Goal: Task Accomplishment & Management: Complete application form

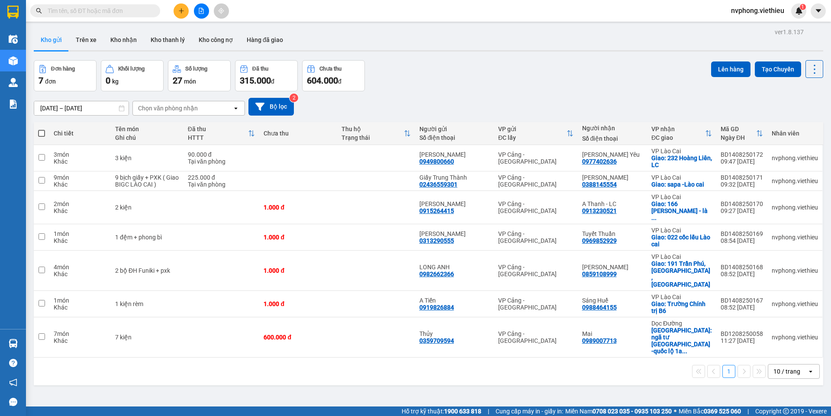
click at [177, 13] on button at bounding box center [181, 10] width 15 height 15
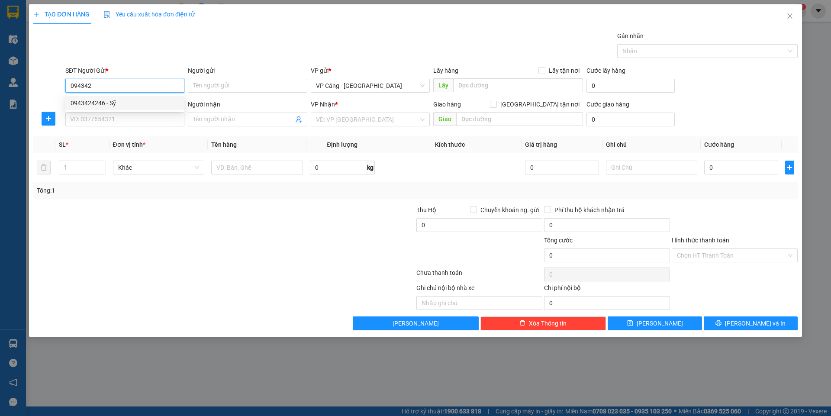
click at [99, 96] on div "0943424246 - Sỹ" at bounding box center [124, 103] width 119 height 14
type input "0943424246"
type input "Sỹ"
type input "0943424246"
click at [99, 113] on input "SĐT Người Nhận *" at bounding box center [124, 120] width 119 height 14
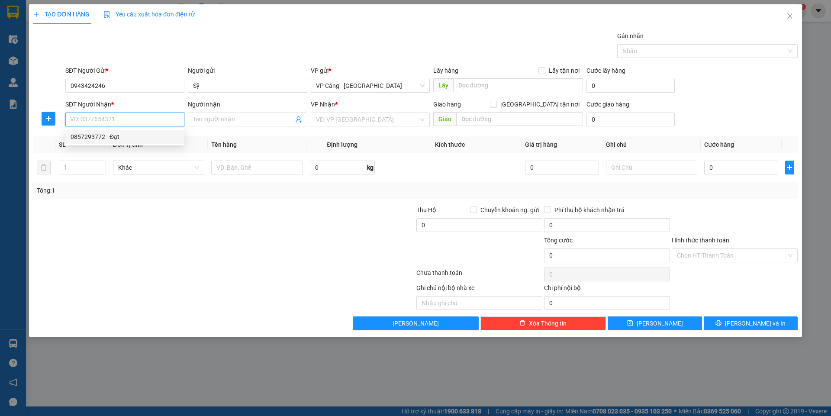
click at [100, 132] on div "0857293772 - Đạt" at bounding box center [125, 137] width 109 height 10
type input "0857293772"
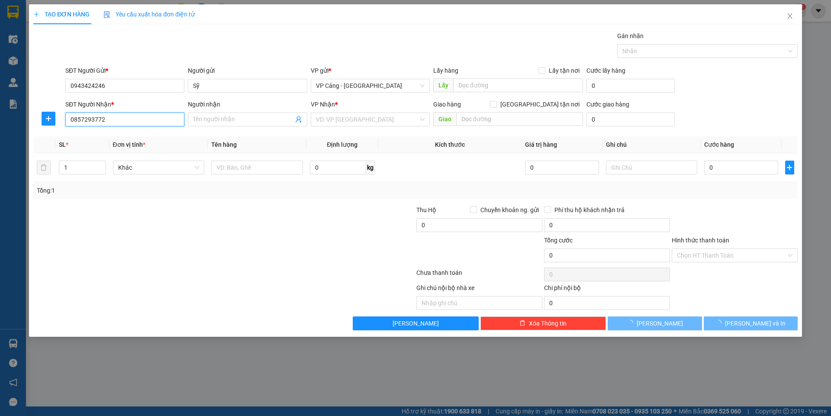
type input "Đạt"
checkbox input "true"
type input "[GEOGRAPHIC_DATA] , [PERSON_NAME]"
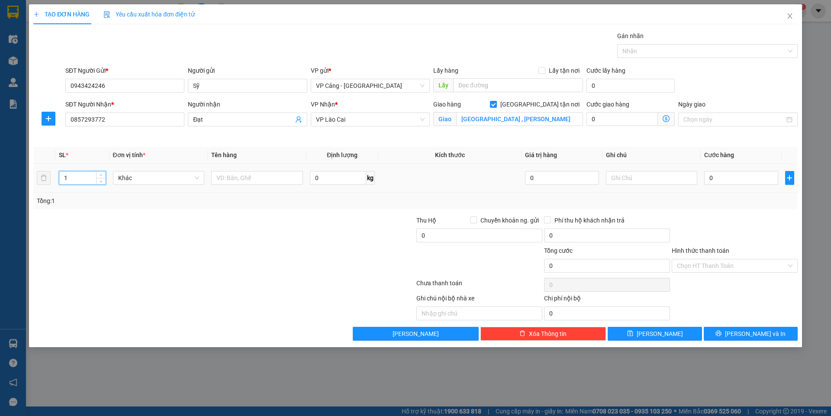
click at [84, 172] on input "1" at bounding box center [82, 177] width 46 height 13
type input "3"
click at [255, 173] on input "text" at bounding box center [257, 178] width 92 height 14
click at [255, 179] on input "2" at bounding box center [257, 178] width 92 height 14
type input "2 tủ + 1 ổ điện"
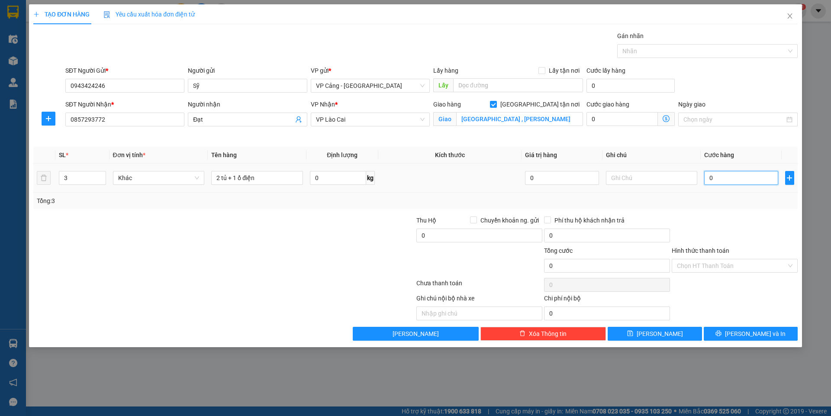
click at [751, 176] on input "0" at bounding box center [741, 178] width 74 height 14
type input "1"
type input "1.000"
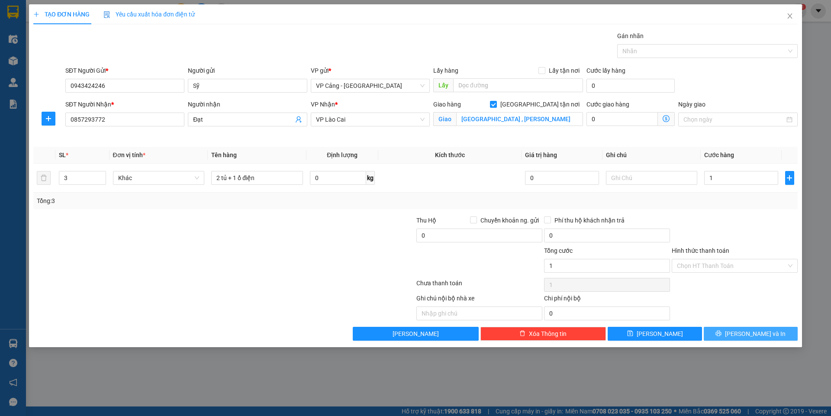
type input "1.000"
click at [769, 340] on button "[PERSON_NAME] và In" at bounding box center [751, 334] width 94 height 14
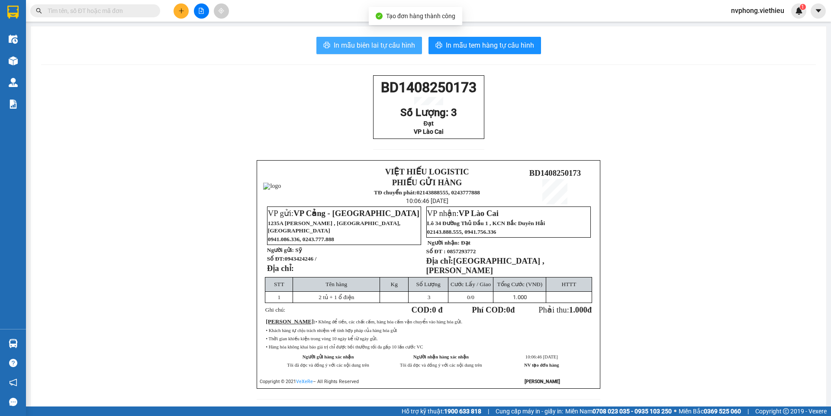
click at [388, 47] on span "In mẫu biên lai tự cấu hình" at bounding box center [374, 45] width 81 height 11
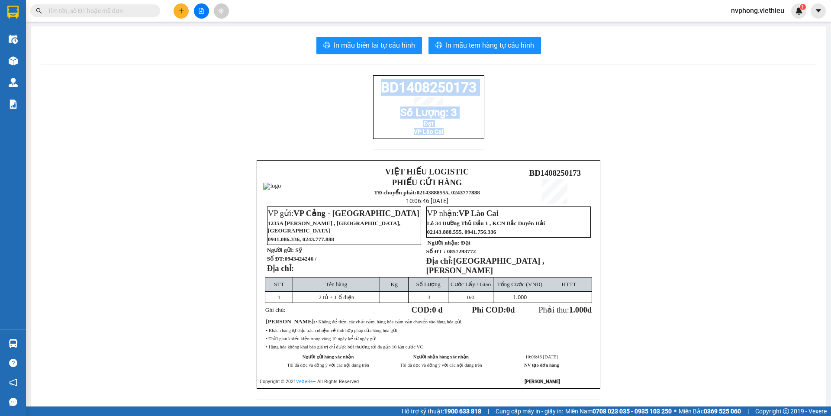
drag, startPoint x: 479, startPoint y: 143, endPoint x: 369, endPoint y: 90, distance: 122.1
click at [369, 90] on div "BD1408250173 Số Lượng: 3 Đạt VP Lào Cai VIỆT HIẾU LOGISTIC PHIẾU GỬI HÀNG TĐ ch…" at bounding box center [428, 242] width 775 height 335
click at [556, 97] on div "BD1408250173 Số Lượng: 3 Đạt VP Lào Cai VIỆT HIẾU LOGISTIC PHIẾU GỬI HÀNG TĐ ch…" at bounding box center [428, 242] width 775 height 335
drag, startPoint x: 478, startPoint y: 139, endPoint x: 378, endPoint y: 90, distance: 111.5
click at [378, 90] on div "BD1408250173 Số Lượng: 3 Đạt VP Lào Cai" at bounding box center [428, 107] width 111 height 64
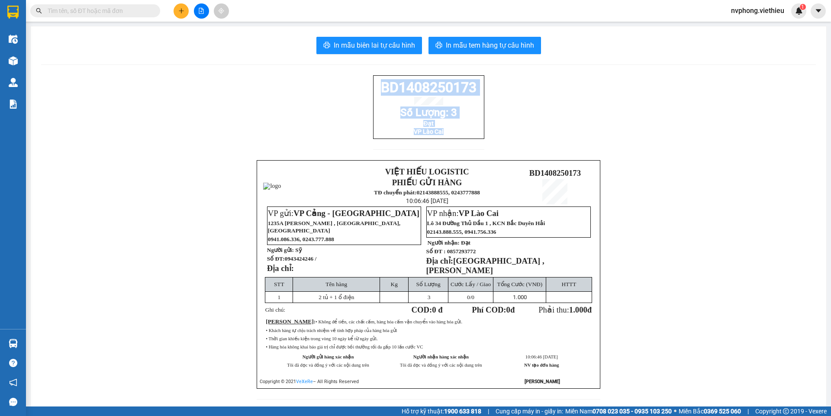
copy div "BD1408250173 Số Lượng: 3 Đạt VP Lào Cai"
click at [178, 11] on icon "plus" at bounding box center [181, 11] width 6 height 6
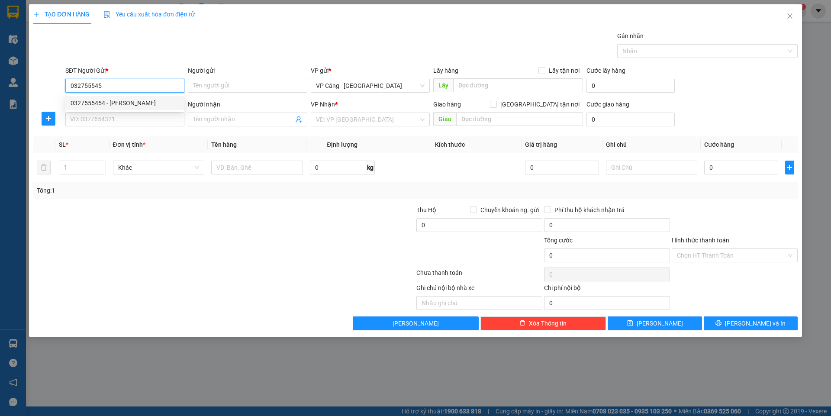
click at [87, 104] on div "0327555454 - [PERSON_NAME]" at bounding box center [125, 103] width 109 height 10
type input "0327555454"
type input "Hương"
type input "0327555454"
click at [112, 123] on input "SĐT Người Nhận *" at bounding box center [124, 120] width 119 height 14
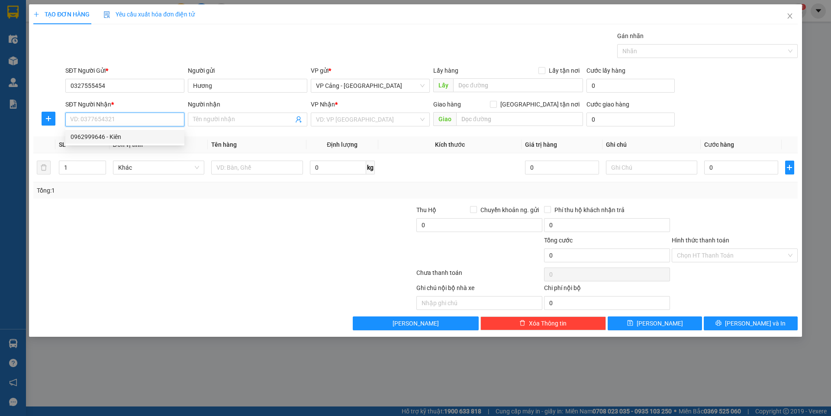
click at [84, 134] on div "0962999646 - Kiên" at bounding box center [125, 137] width 109 height 10
type input "0962999646"
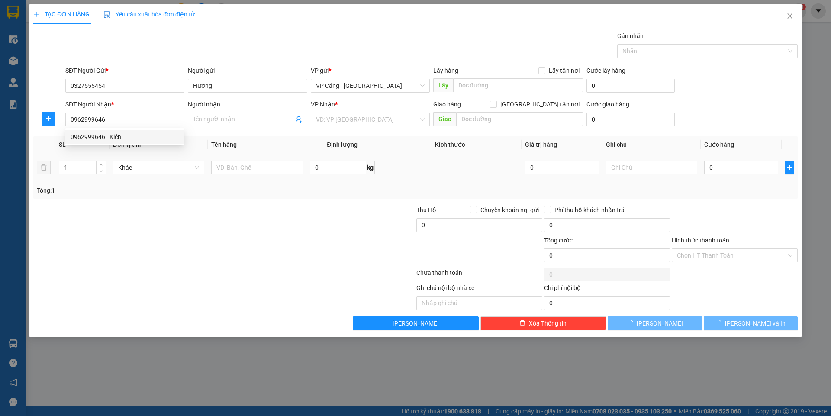
click at [74, 173] on input "1" at bounding box center [82, 167] width 46 height 13
type input "Kiên"
checkbox input "true"
type input "TP Lào Cai"
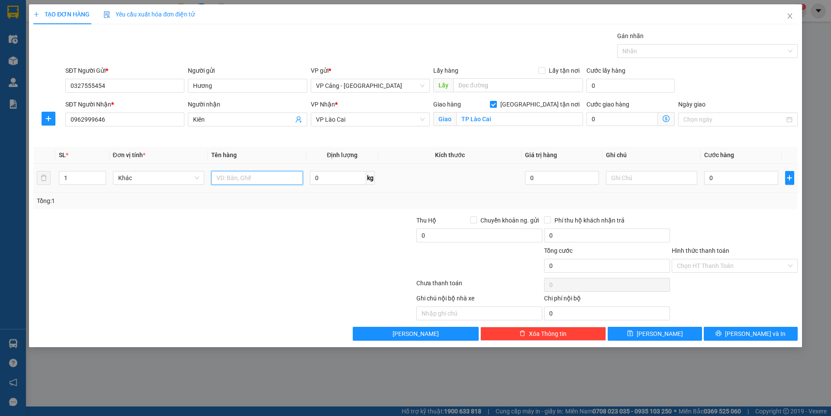
click at [258, 174] on input "text" at bounding box center [257, 178] width 92 height 14
type input "1 kiện"
click at [748, 180] on input "0" at bounding box center [741, 178] width 74 height 14
type input "3"
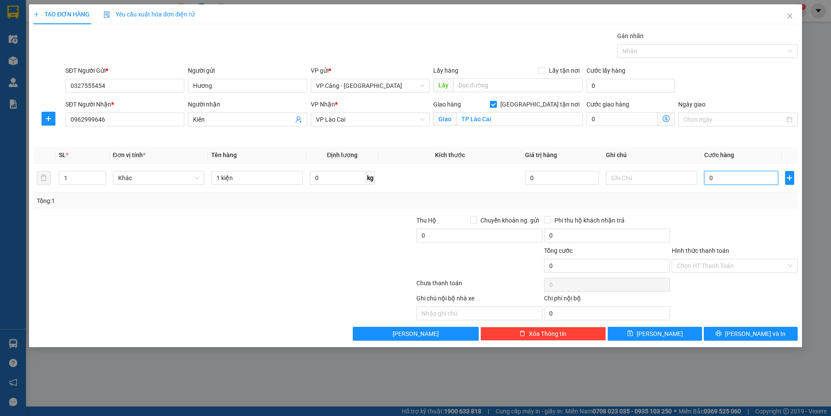
type input "3"
type input "30"
type input "30.000"
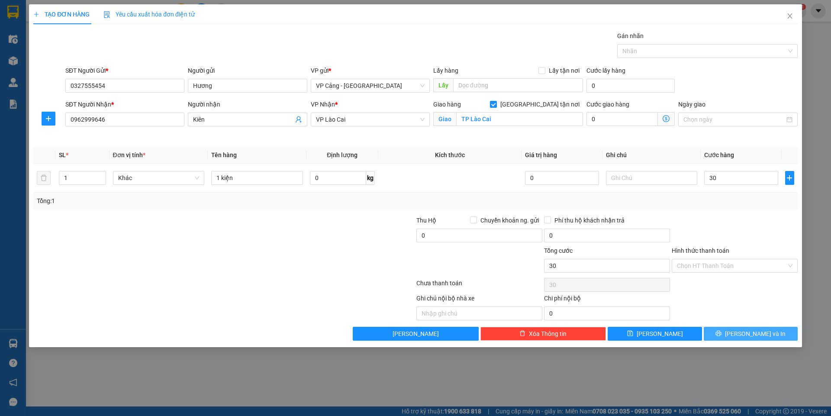
type input "30.000"
click at [767, 337] on span "[PERSON_NAME] và In" at bounding box center [755, 334] width 61 height 10
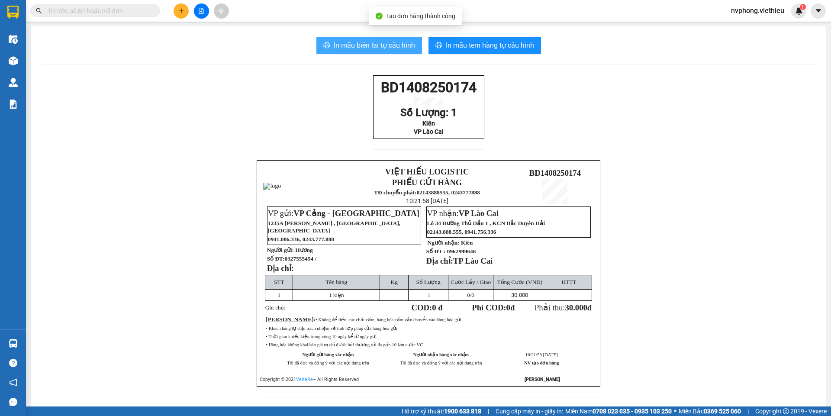
click at [388, 39] on button "In mẫu biên lai tự cấu hình" at bounding box center [369, 45] width 106 height 17
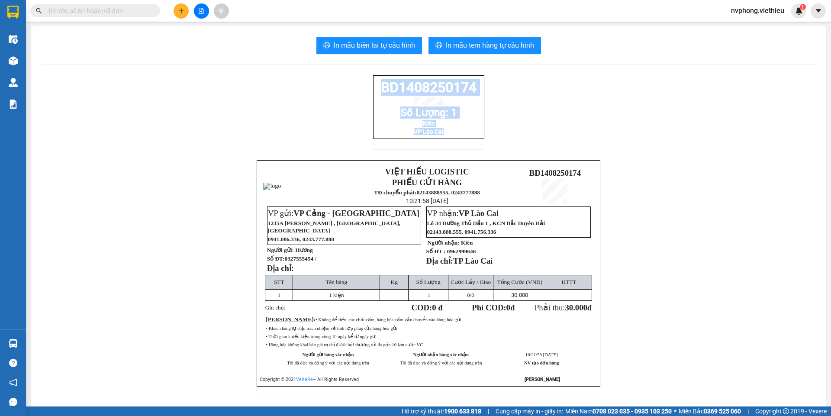
drag, startPoint x: 468, startPoint y: 142, endPoint x: 376, endPoint y: 86, distance: 107.0
click at [376, 86] on div "BD1408250174 Số Lượng: 1 Kiên VP Lào Cai" at bounding box center [428, 107] width 111 height 64
copy div "BD1408250174 Số Lượng: 1 Kiên VP Lào Cai"
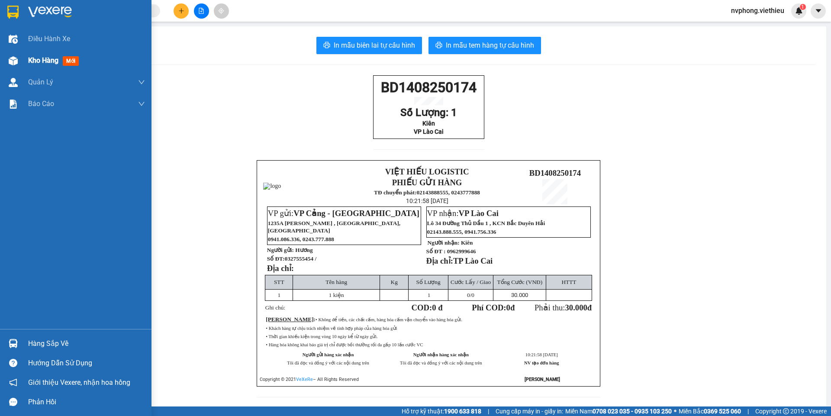
click at [24, 58] on div "Kho hàng mới" at bounding box center [75, 61] width 151 height 22
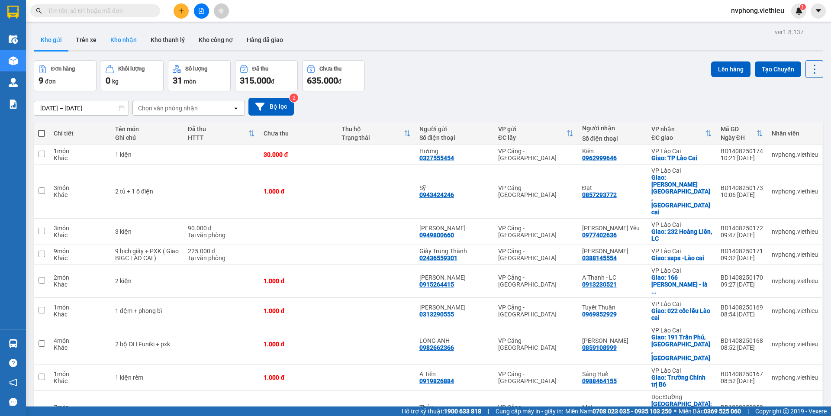
click at [117, 33] on button "Kho nhận" at bounding box center [123, 39] width 40 height 21
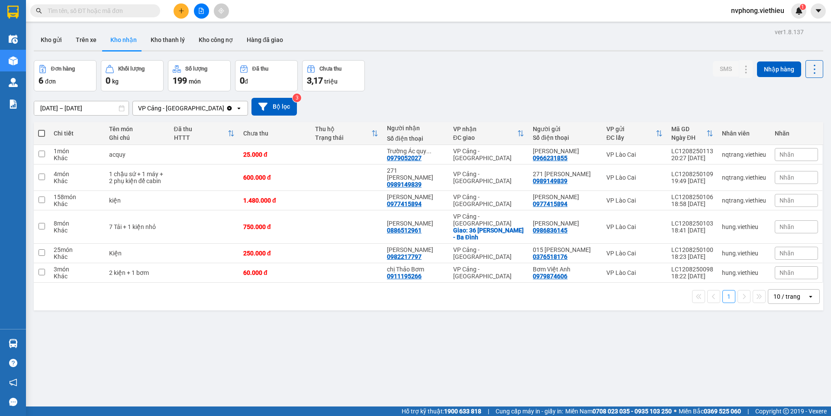
click at [773, 292] on div "10 / trang" at bounding box center [786, 296] width 27 height 9
click at [783, 380] on span "100 / trang" at bounding box center [783, 378] width 31 height 9
click at [177, 6] on button at bounding box center [181, 10] width 15 height 15
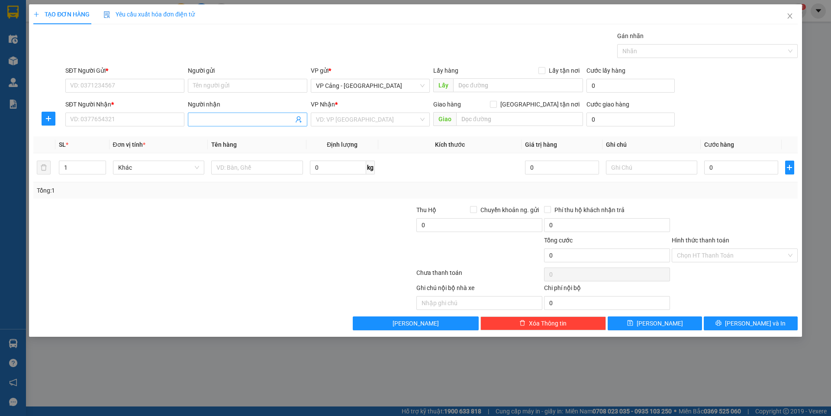
click at [222, 118] on input "Người nhận" at bounding box center [243, 120] width 100 height 10
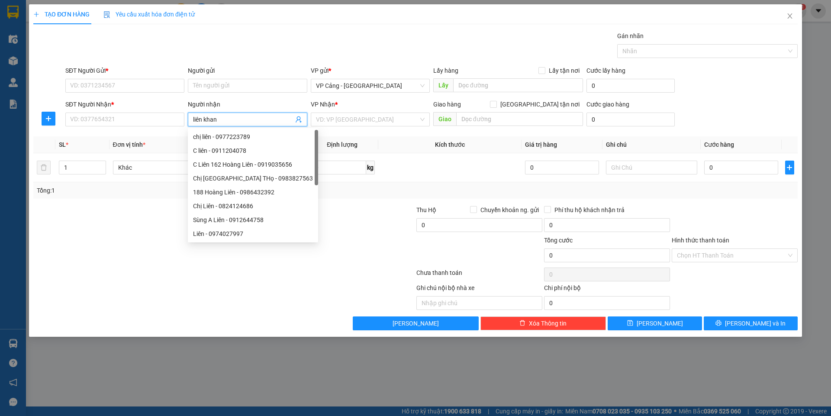
type input "liên khanh"
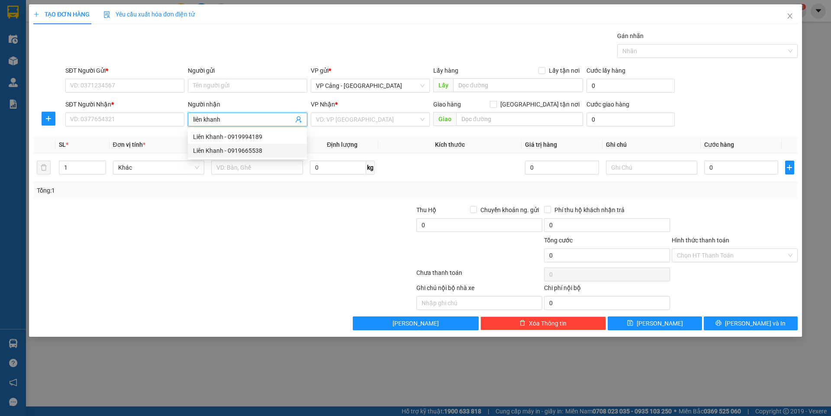
click at [220, 151] on div "Liên Khanh - 0919665538" at bounding box center [247, 151] width 109 height 10
type input "0919665538"
type input "Liên Khanh"
click at [128, 118] on input "0919665538" at bounding box center [124, 120] width 119 height 14
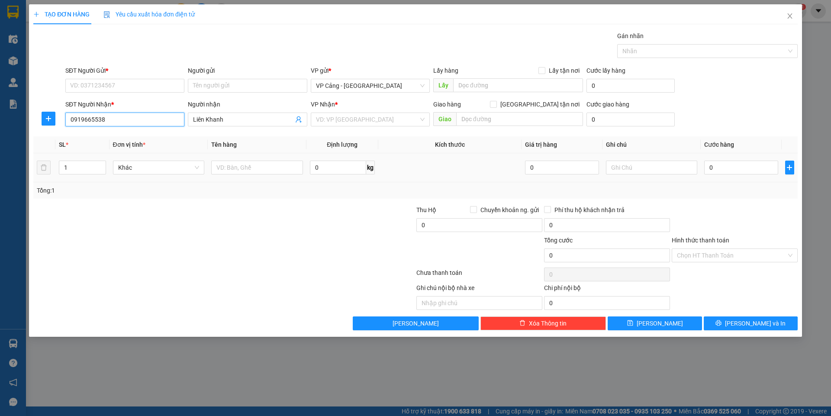
checkbox input "true"
type input "76 cốc lếu ,lào cai"
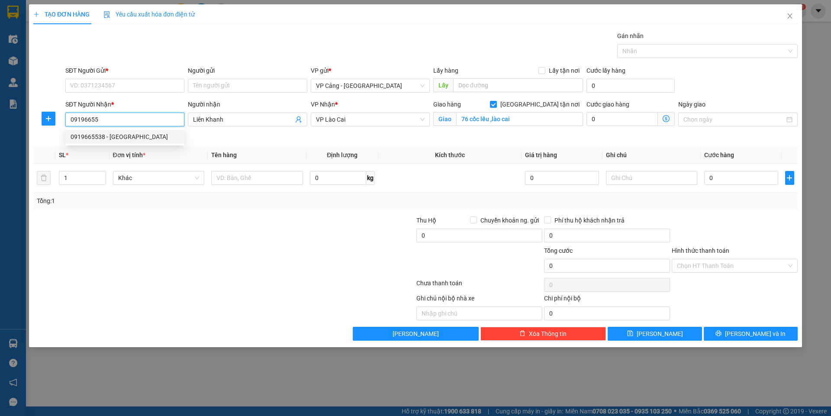
click at [93, 138] on div "0919665538 - [GEOGRAPHIC_DATA]" at bounding box center [125, 137] width 109 height 10
type input "0919665538"
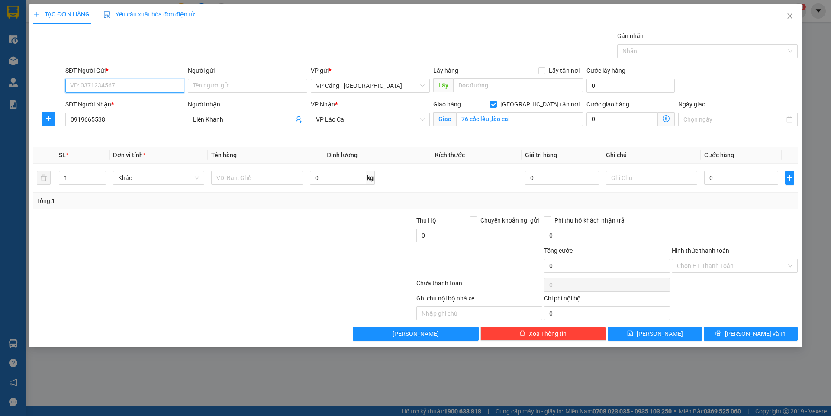
click at [112, 86] on input "SĐT Người Gửi *" at bounding box center [124, 86] width 119 height 14
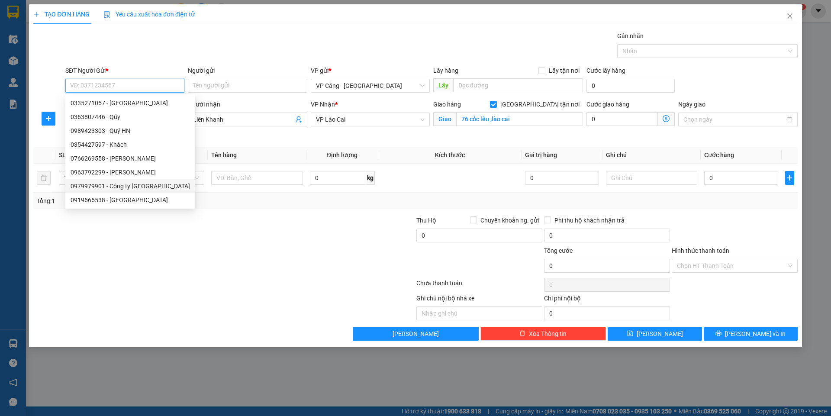
click at [124, 187] on div "0979979901 - Công ty [GEOGRAPHIC_DATA]" at bounding box center [130, 186] width 119 height 10
type input "0979979901"
type input "Công ty Đông Nam Á"
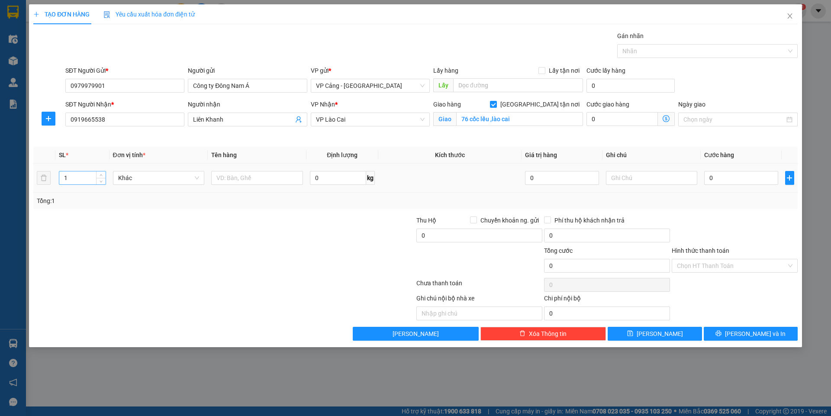
click at [86, 183] on input "1" at bounding box center [82, 177] width 46 height 13
type input "35"
click at [242, 174] on input "text" at bounding box center [257, 178] width 92 height 14
type input "32 kiện sữa nước + 3 kiện sữa bột"
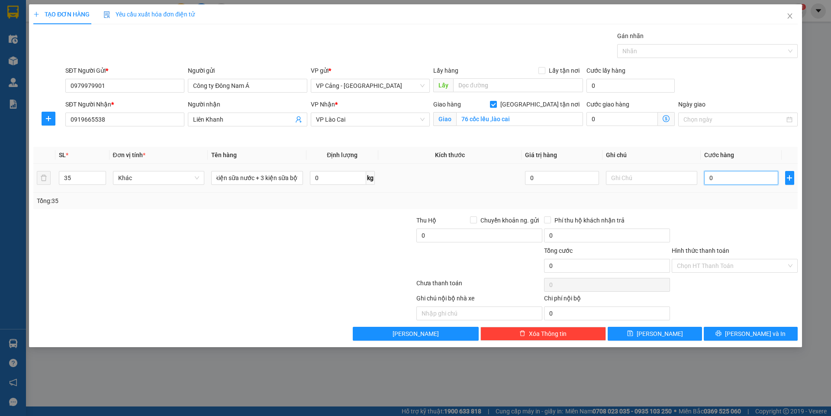
click at [715, 178] on input "0" at bounding box center [741, 178] width 74 height 14
type input "3"
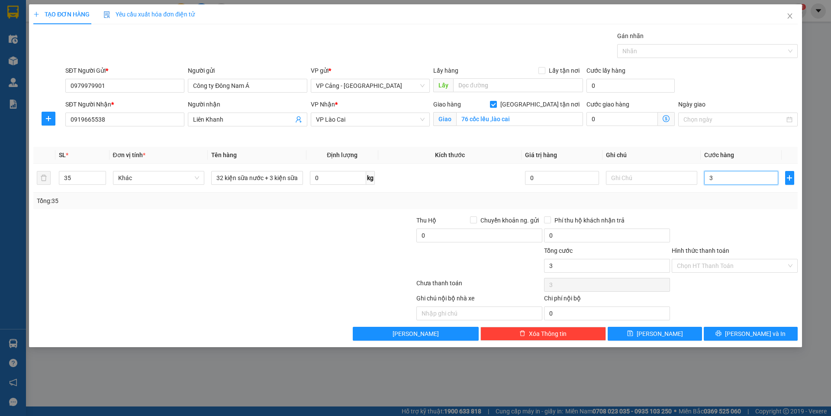
type input "32"
type input "320"
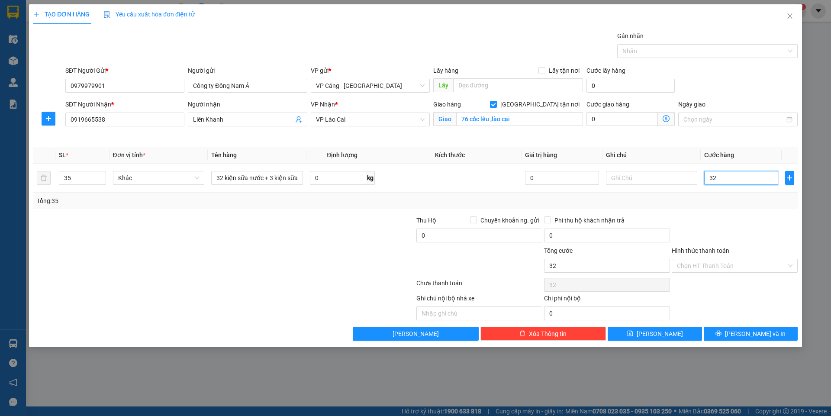
type input "320"
type input "320.000"
click at [695, 269] on input "Hình thức thanh toán" at bounding box center [731, 265] width 109 height 13
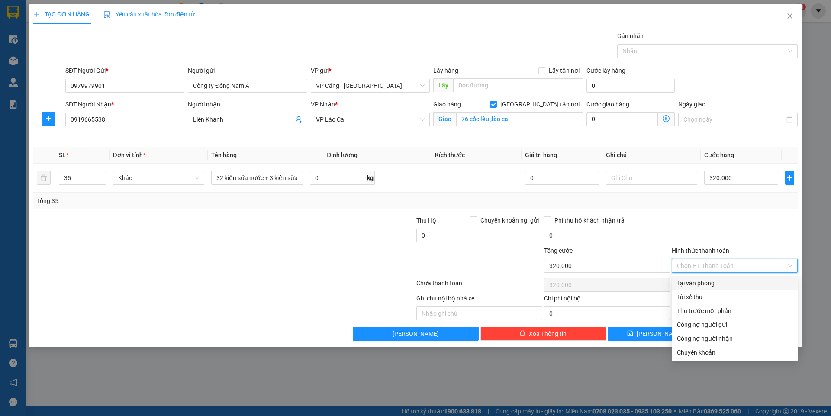
click at [688, 279] on div "Tại văn phòng" at bounding box center [735, 283] width 116 height 10
type input "0"
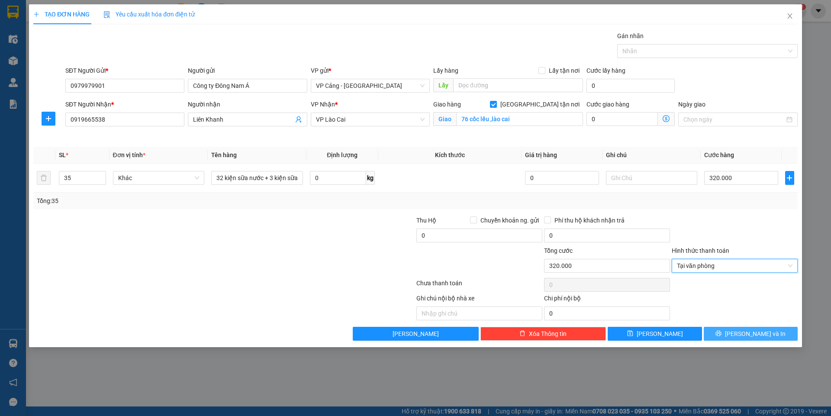
click at [777, 332] on button "[PERSON_NAME] và In" at bounding box center [751, 334] width 94 height 14
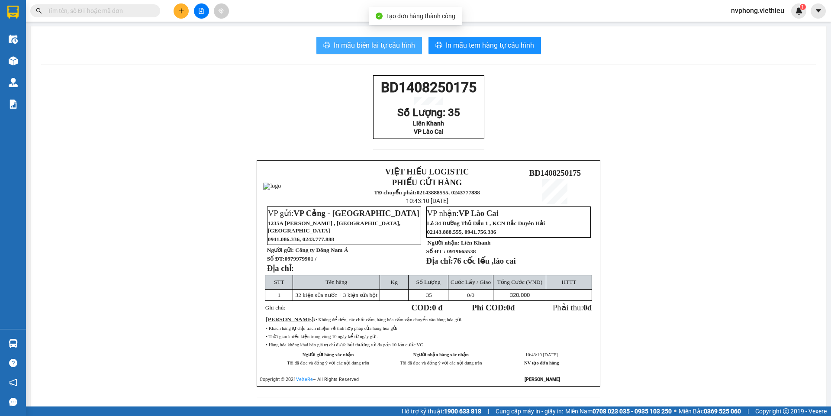
click at [374, 45] on span "In mẫu biên lai tự cấu hình" at bounding box center [374, 45] width 81 height 11
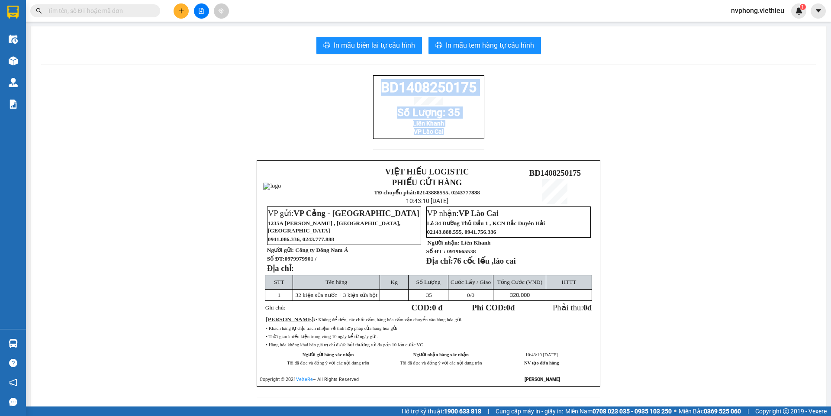
drag, startPoint x: 483, startPoint y: 135, endPoint x: 377, endPoint y: 94, distance: 114.0
click at [377, 94] on div "BD1408250175 Số Lượng: 35 Liên Khanh VP Lào Cai VIỆT HIẾU LOGISTIC PHIẾU GỬI HÀ…" at bounding box center [428, 241] width 775 height 332
copy div "BD1408250175 Số Lượng: 35 Liên Khanh VP Lào Cai"
click at [178, 11] on icon "plus" at bounding box center [181, 11] width 6 height 6
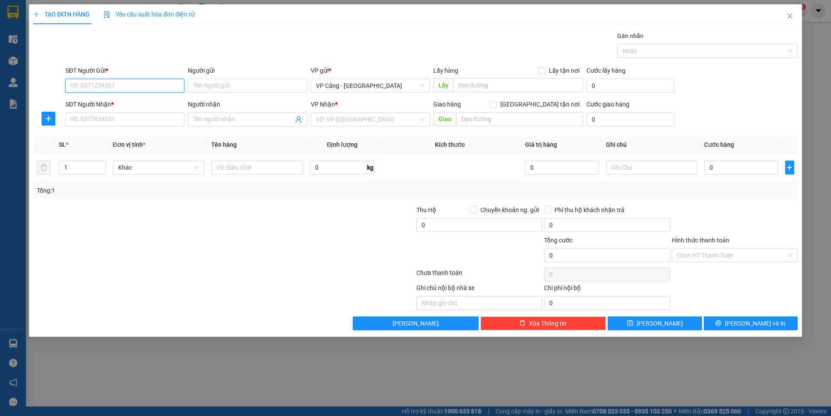
click at [71, 80] on input "SĐT Người Gửi *" at bounding box center [124, 86] width 119 height 14
type input "0983854898"
click at [100, 101] on div "0983854898 - Nghĩa" at bounding box center [125, 103] width 109 height 10
type input "Nghĩa"
type input "0983854898"
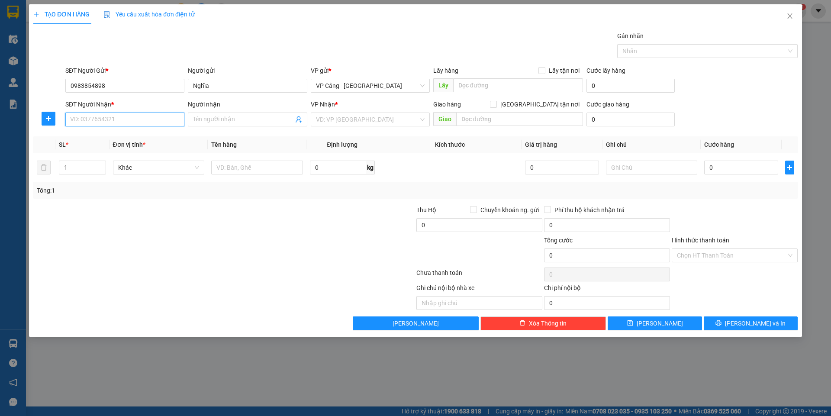
click at [105, 124] on input "SĐT Người Nhận *" at bounding box center [124, 120] width 119 height 14
click at [98, 139] on div "0356534306 - [PERSON_NAME]" at bounding box center [125, 137] width 109 height 10
type input "0356534306"
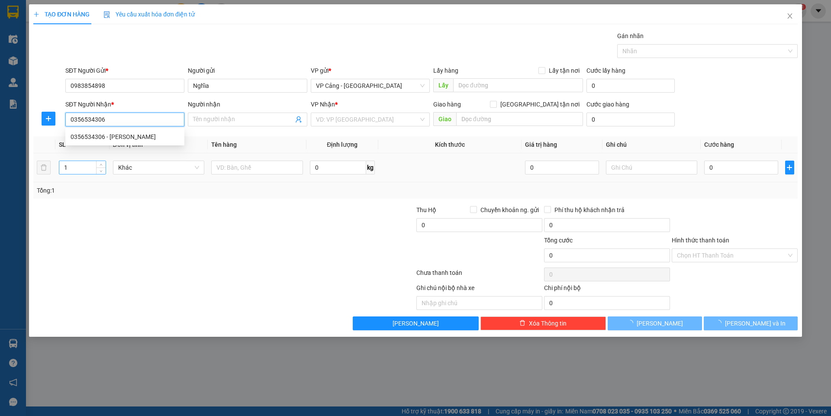
type input "[PERSON_NAME]"
checkbox input "true"
type input "163 [PERSON_NAME], bắc cường lào cai"
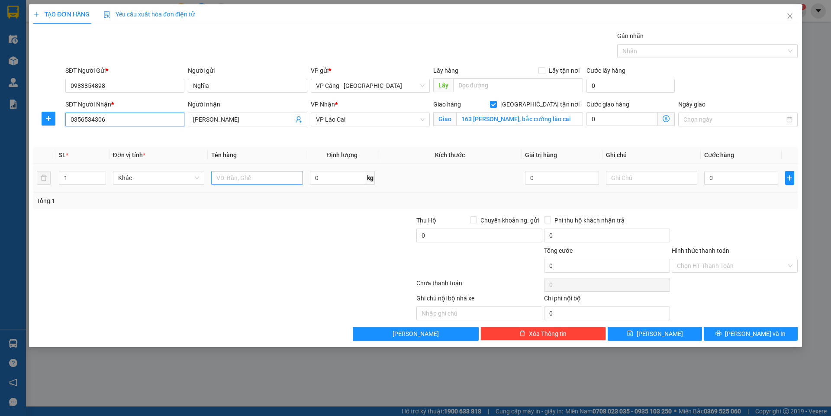
type input "0356534306"
click at [241, 180] on input "text" at bounding box center [257, 178] width 92 height 14
type input "1 kiện"
click at [734, 178] on input "0" at bounding box center [741, 178] width 74 height 14
type input "5"
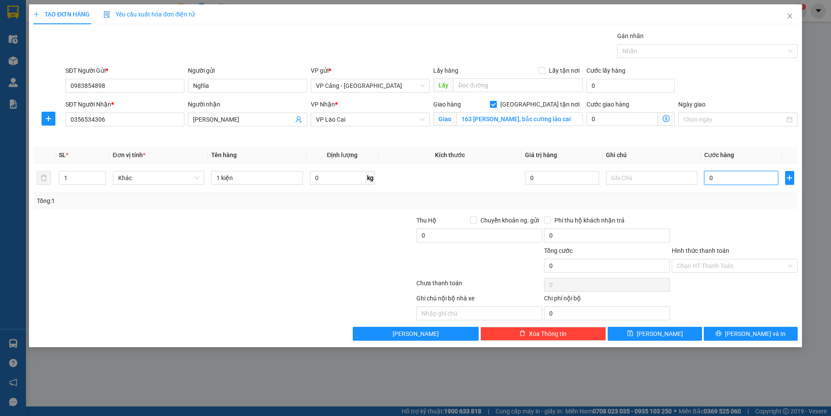
type input "5"
type input "50"
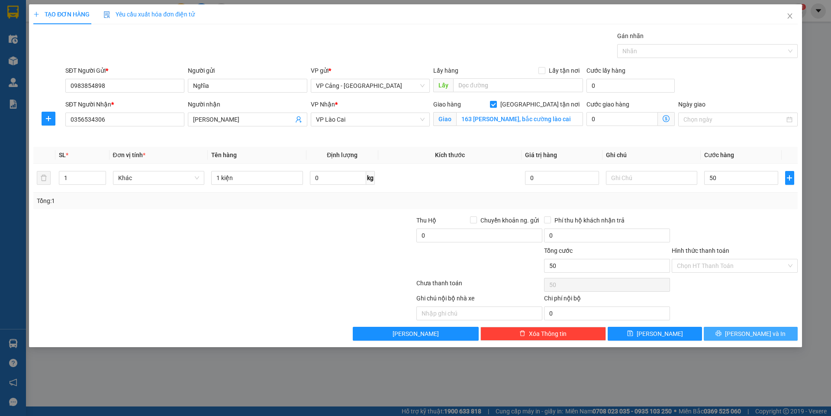
type input "50.000"
drag, startPoint x: 788, startPoint y: 335, endPoint x: 569, endPoint y: 204, distance: 254.6
click at [788, 335] on button "[PERSON_NAME] và In" at bounding box center [751, 334] width 94 height 14
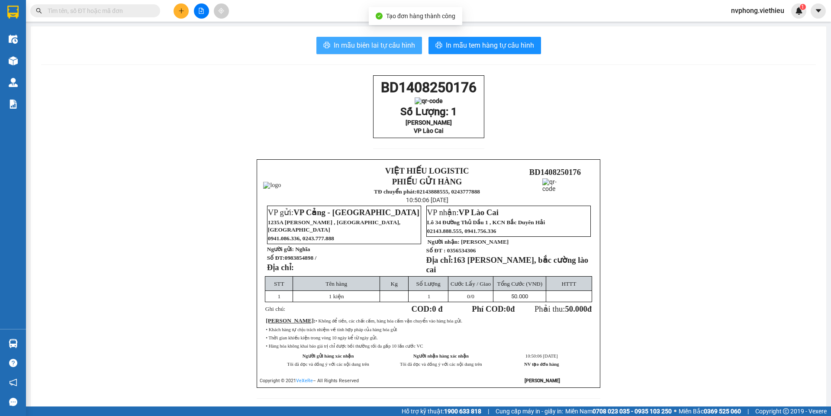
click at [369, 42] on span "In mẫu biên lai tự cấu hình" at bounding box center [374, 45] width 81 height 11
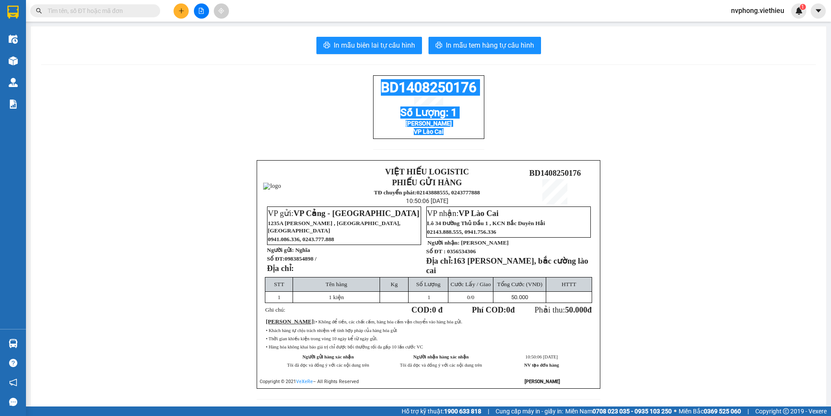
click at [373, 88] on div "BD1408250176 Số Lượng: 1 Anh Khang VP Lào Cai" at bounding box center [428, 117] width 111 height 85
copy div "BD1408250176 Số Lượng: 1 Anh Khang VP Lào Cai"
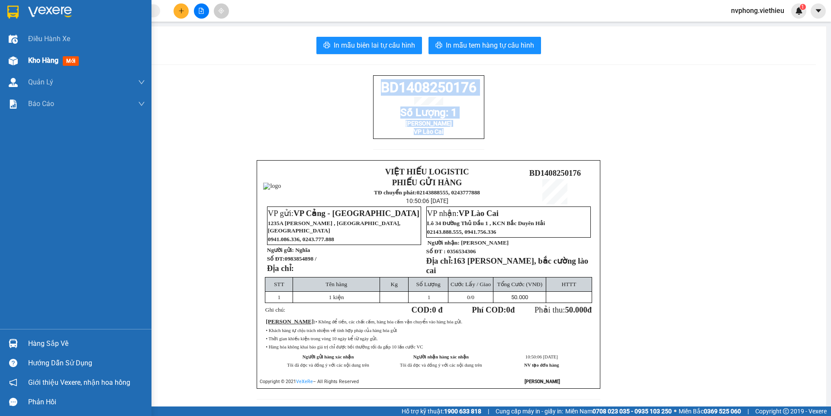
click at [36, 58] on span "Kho hàng" at bounding box center [43, 60] width 30 height 8
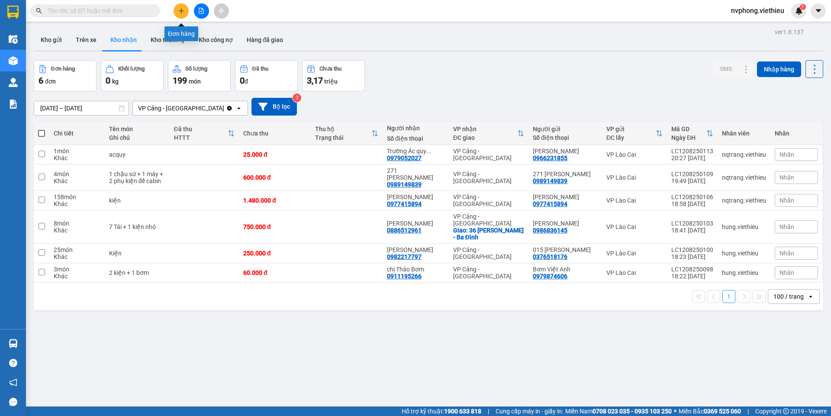
click at [183, 15] on button at bounding box center [181, 10] width 15 height 15
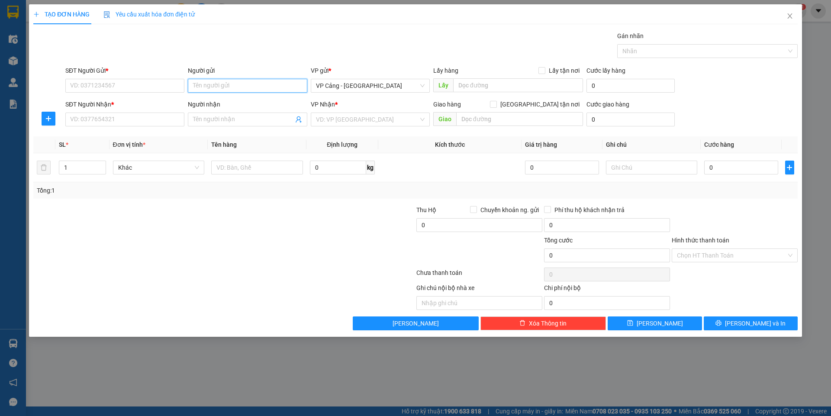
click at [211, 87] on input "Người gửi" at bounding box center [247, 86] width 119 height 14
type input "túc"
click at [237, 110] on div "6077323 A Túc - 0989121787" at bounding box center [247, 102] width 119 height 17
click at [235, 106] on div "Người nhận" at bounding box center [247, 105] width 119 height 10
click at [235, 115] on input "Người nhận" at bounding box center [243, 120] width 100 height 10
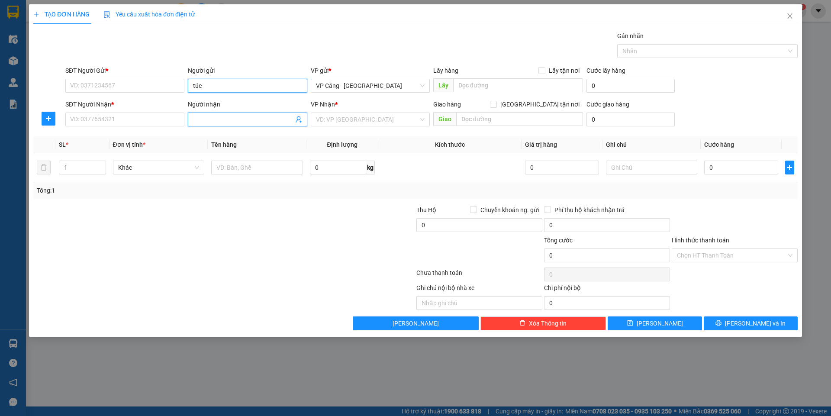
click at [222, 87] on input "túc" at bounding box center [247, 86] width 119 height 14
click at [219, 100] on div "A Túc - 0989121787" at bounding box center [247, 103] width 109 height 10
type input "0989121787"
type input "A Túc"
click at [118, 84] on input "0989121787" at bounding box center [124, 86] width 119 height 14
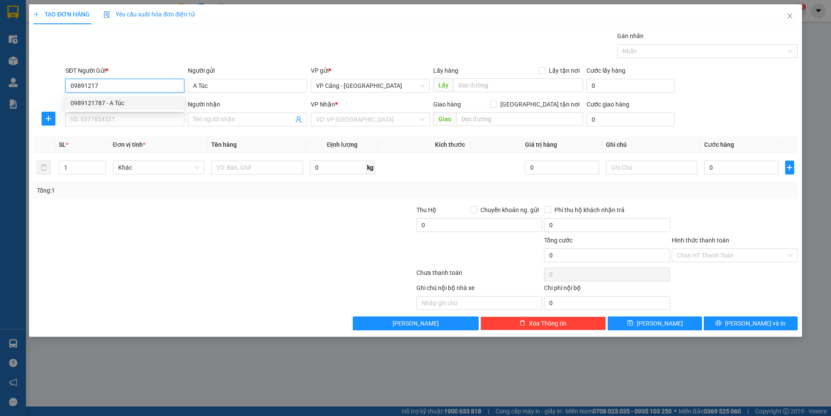
click at [110, 100] on div "0989121787 - A Túc" at bounding box center [125, 103] width 109 height 10
type input "0989121787"
click at [104, 119] on input "SĐT Người Nhận *" at bounding box center [124, 120] width 119 height 14
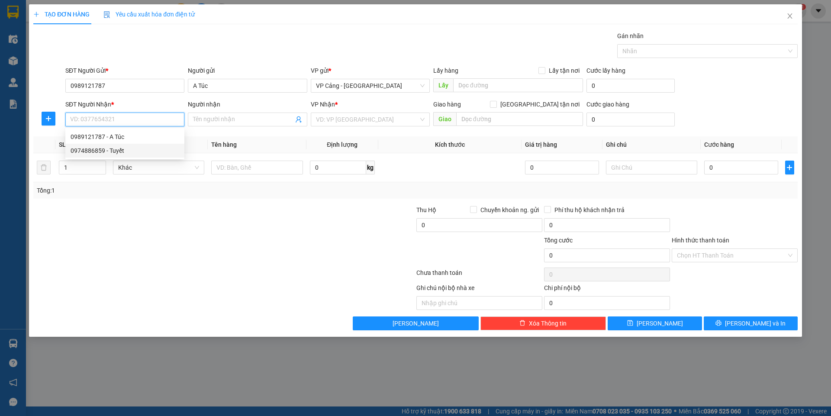
click at [100, 149] on div "0974886859 - Tuyết" at bounding box center [125, 151] width 109 height 10
type input "0974886859"
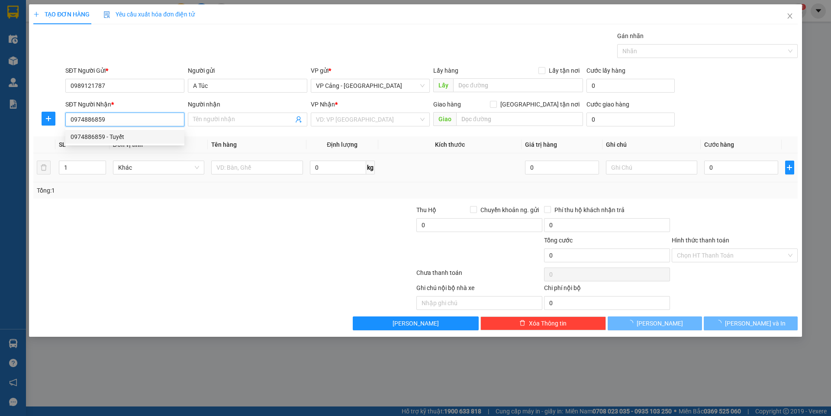
type input "Tuyết"
checkbox input "true"
type input "Lào Cai"
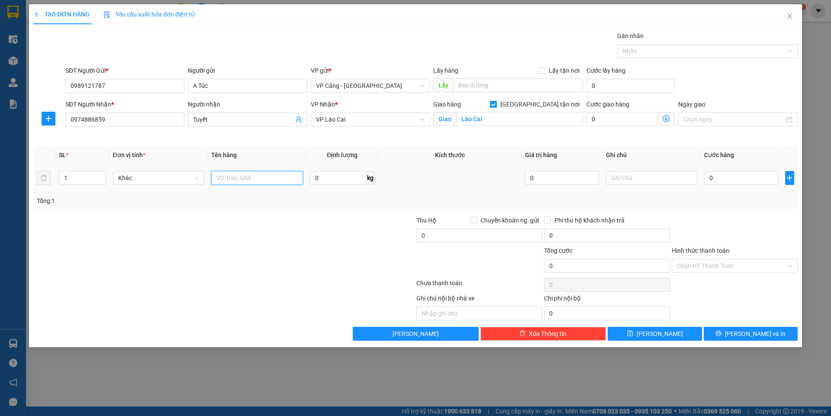
click at [234, 177] on input "text" at bounding box center [257, 178] width 92 height 14
type input "1 túi clia"
click at [724, 183] on input "0" at bounding box center [741, 178] width 74 height 14
type input "3"
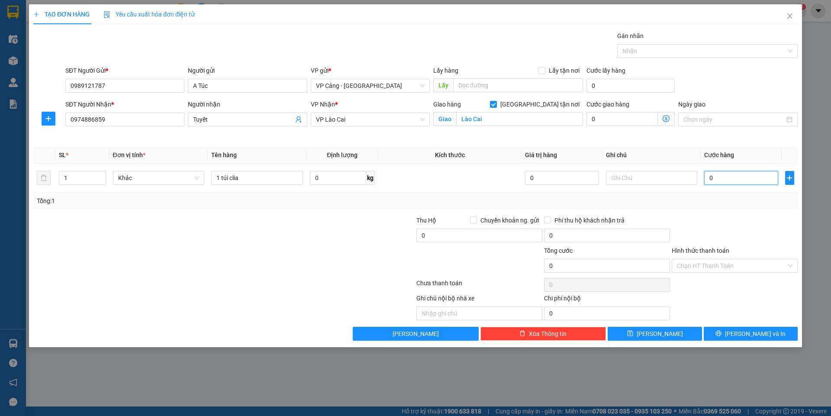
type input "3"
type input "30"
type input "30.000"
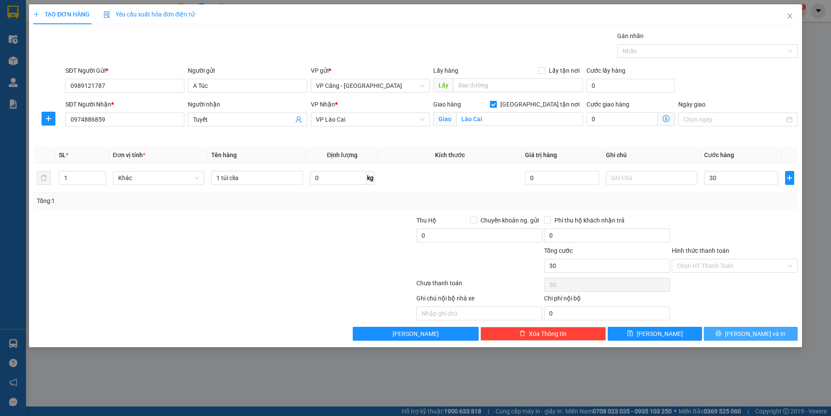
type input "30.000"
click at [755, 336] on span "[PERSON_NAME] và In" at bounding box center [755, 334] width 61 height 10
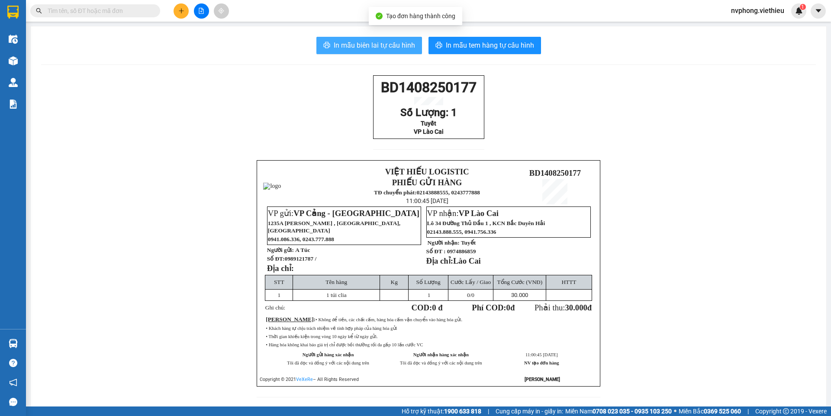
click at [379, 43] on span "In mẫu biên lai tự cấu hình" at bounding box center [374, 45] width 81 height 11
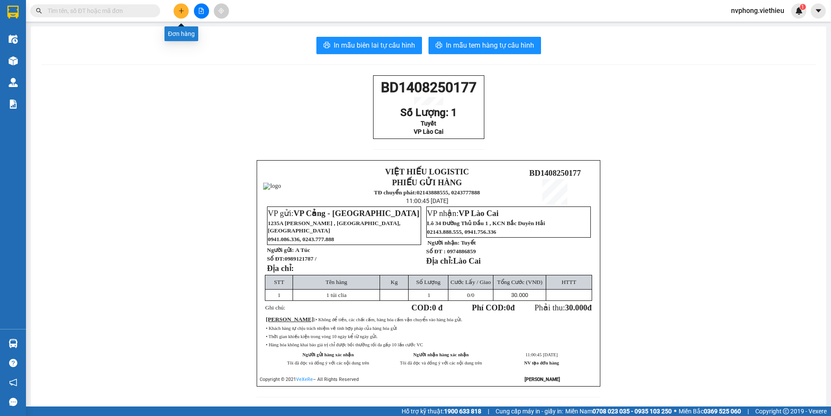
click at [180, 9] on icon "plus" at bounding box center [181, 11] width 6 height 6
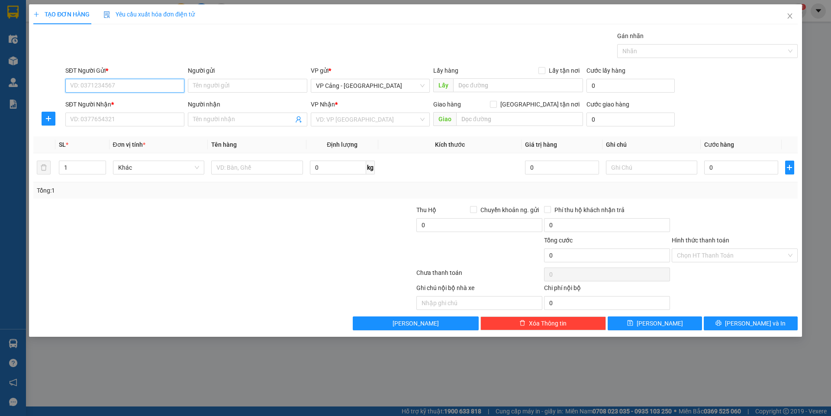
click at [95, 84] on input "SĐT Người Gửi *" at bounding box center [124, 86] width 119 height 14
type input "0904200569"
click at [206, 87] on input "Người gửi" at bounding box center [247, 86] width 119 height 14
type input "[PERSON_NAME]"
click at [221, 119] on input "Người nhận" at bounding box center [243, 120] width 100 height 10
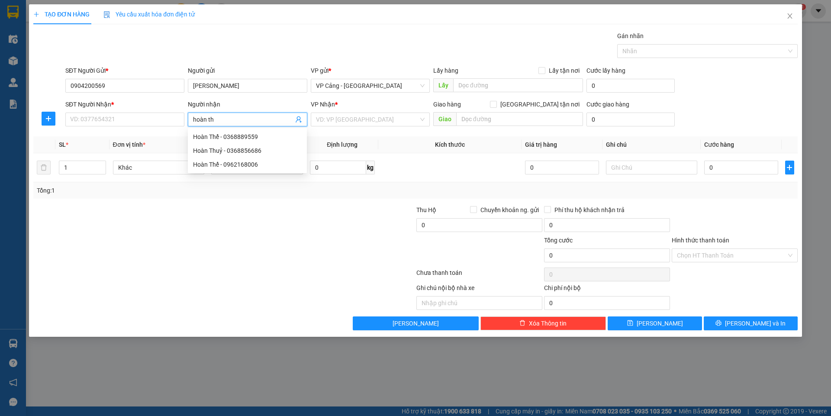
type input "hoàn thể"
click at [229, 148] on div "Hoàn Thể - 0962168006" at bounding box center [247, 151] width 109 height 10
type input "0962168006"
type input "Hoàn Thể"
checkbox input "true"
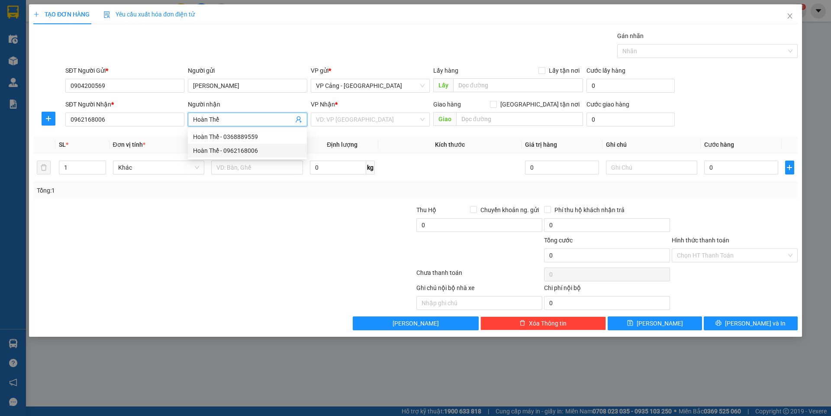
type input "016 Hòa An"
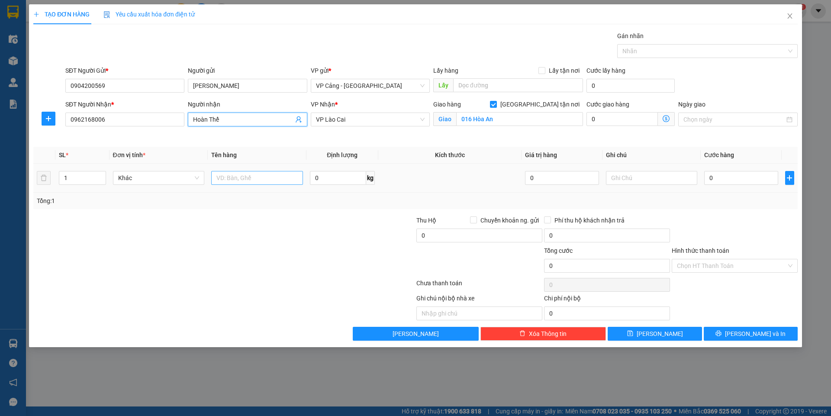
type input "Hoàn Thể"
click at [229, 174] on input "text" at bounding box center [257, 178] width 92 height 14
type input "1 bao"
click at [734, 178] on input "0" at bounding box center [741, 178] width 74 height 14
type input "1"
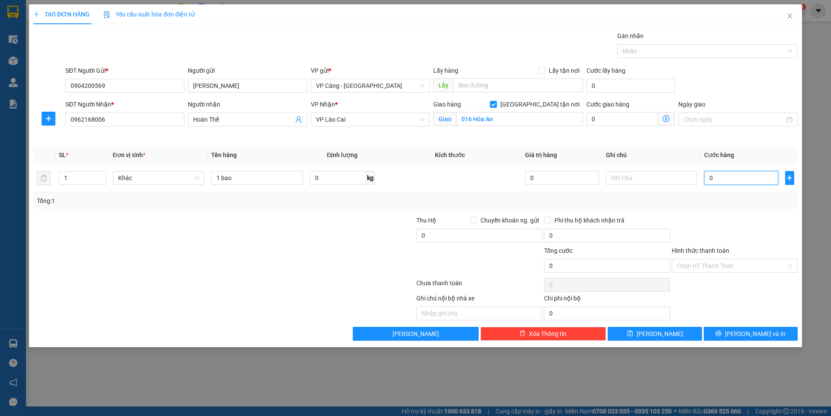
type input "1"
type input "1.000"
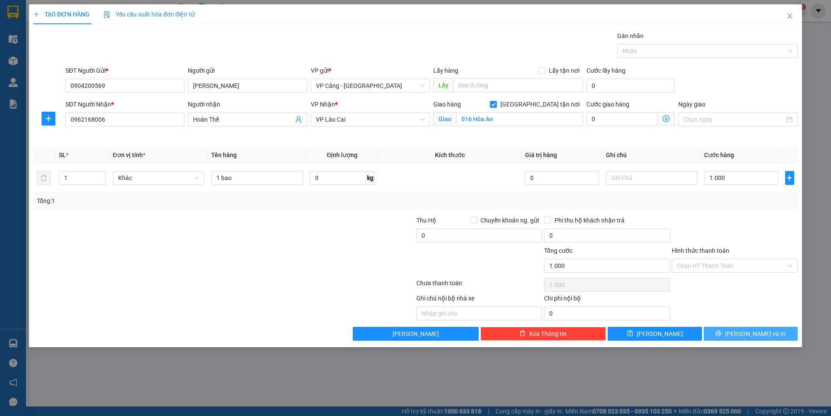
click at [778, 332] on button "[PERSON_NAME] và In" at bounding box center [751, 334] width 94 height 14
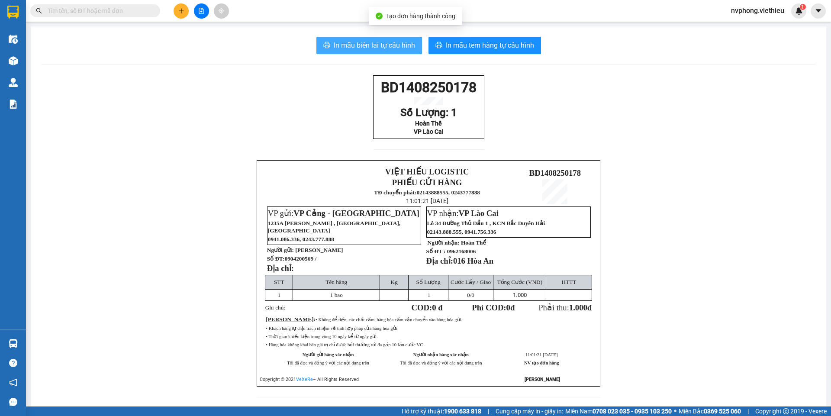
drag, startPoint x: 367, startPoint y: 46, endPoint x: 467, endPoint y: 158, distance: 150.5
click at [367, 46] on span "In mẫu biên lai tự cấu hình" at bounding box center [374, 45] width 81 height 11
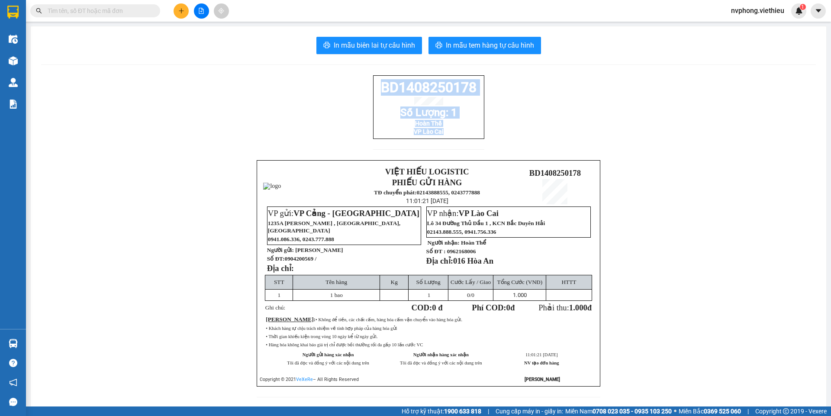
drag, startPoint x: 468, startPoint y: 141, endPoint x: 379, endPoint y: 89, distance: 103.5
click at [379, 89] on div "BD1408250178 Số Lượng: 1 Hoàn Thể VP Lào Cai" at bounding box center [428, 107] width 111 height 64
copy div "BD1408250178 Số Lượng: 1 Hoàn Thể VP Lào Cai"
click at [176, 11] on button at bounding box center [181, 10] width 15 height 15
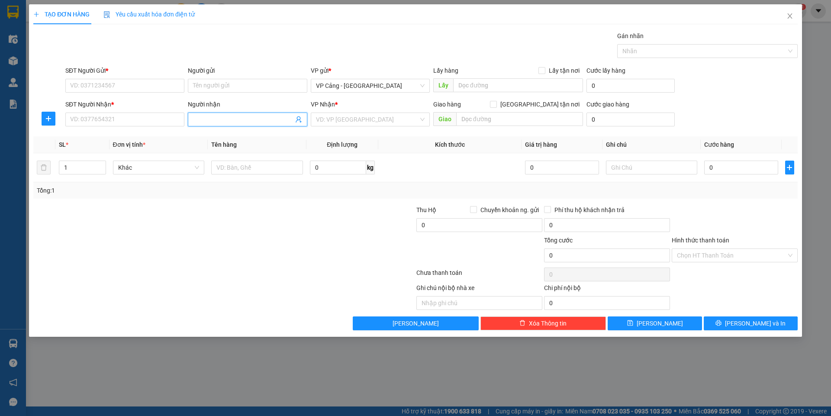
click at [212, 115] on input "Người nhận" at bounding box center [243, 120] width 100 height 10
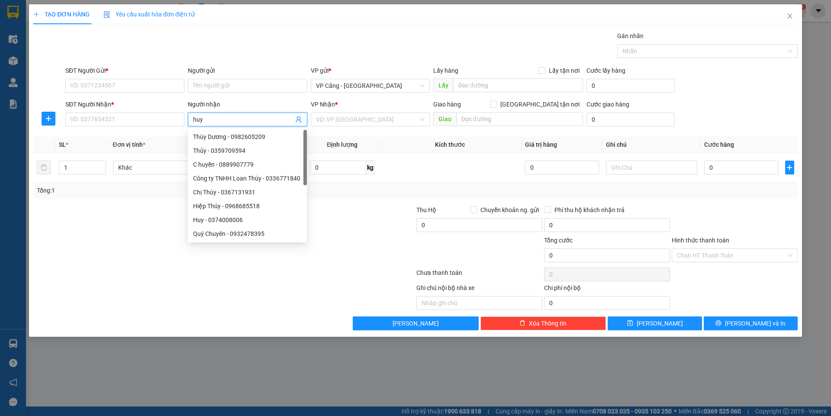
type input "huy h"
click at [234, 159] on div "[PERSON_NAME] - 0966231855" at bounding box center [252, 165] width 128 height 14
type input "0966231855"
type input "[PERSON_NAME]"
checkbox input "true"
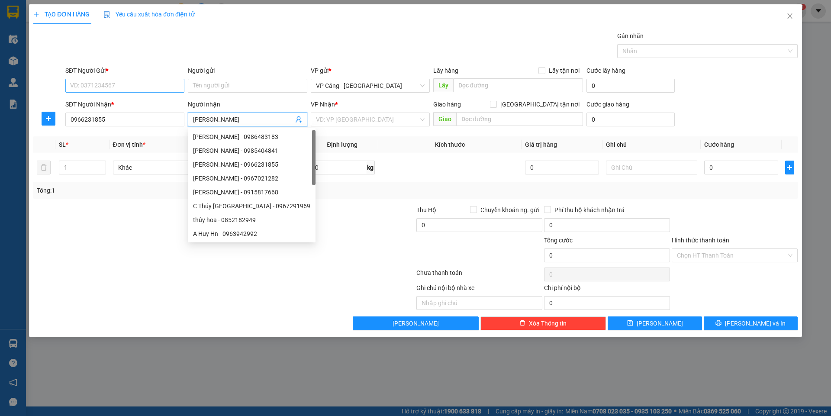
type input "[GEOGRAPHIC_DATA][PERSON_NAME], [GEOGRAPHIC_DATA], [GEOGRAPHIC_DATA]"
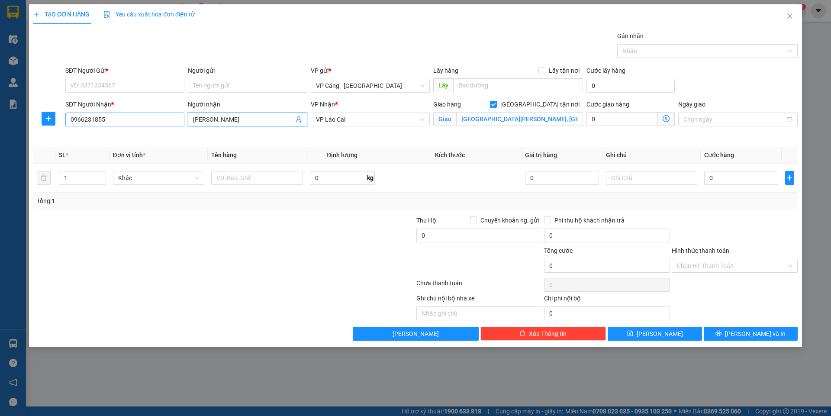
type input "[PERSON_NAME]"
click at [123, 122] on input "0966231855" at bounding box center [124, 120] width 119 height 14
click at [100, 134] on div "0966231855 - [PERSON_NAME]" at bounding box center [125, 137] width 109 height 10
type input "0966231855"
click at [105, 86] on input "SĐT Người Gửi *" at bounding box center [124, 86] width 119 height 14
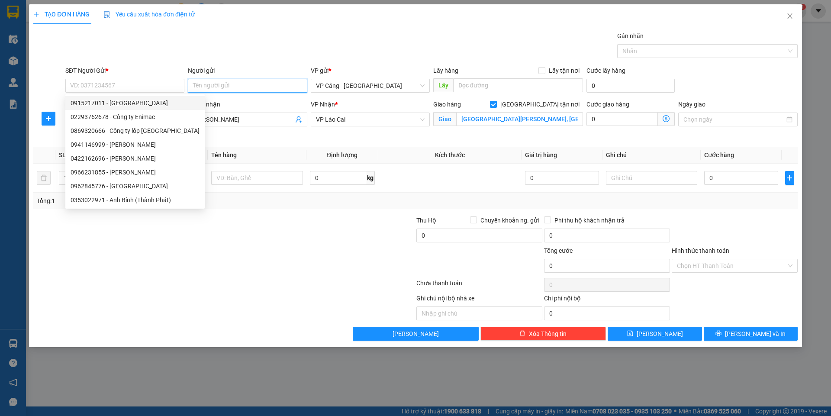
click at [216, 88] on input "Người gửi" at bounding box center [247, 86] width 119 height 14
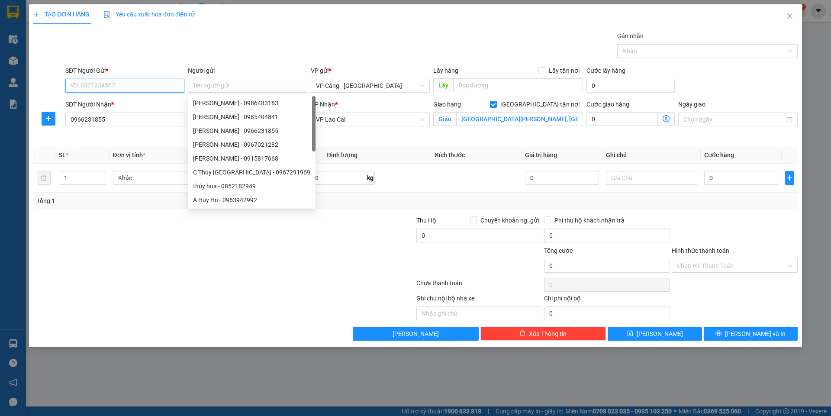
click at [112, 88] on input "SĐT Người Gửi *" at bounding box center [124, 86] width 119 height 14
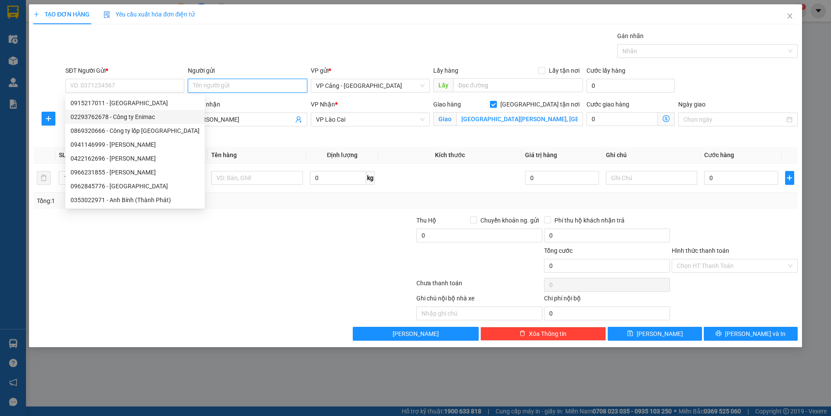
click at [212, 90] on input "Người gửi" at bounding box center [247, 86] width 119 height 14
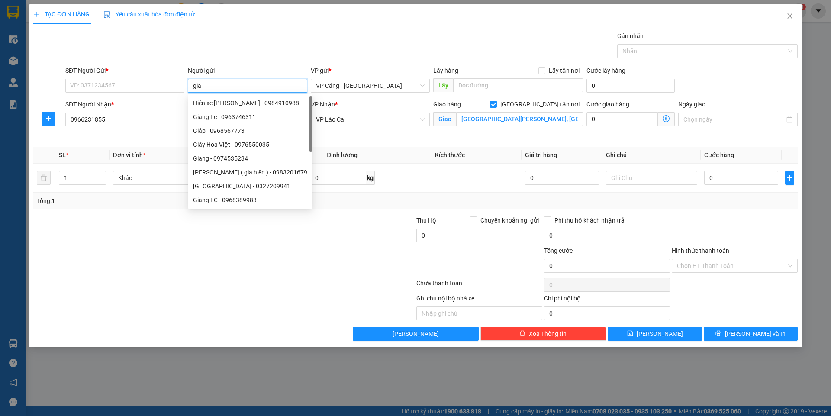
type input "gia"
click at [236, 143] on div "Hưng - Lốp [PERSON_NAME] - 0987806786" at bounding box center [251, 145] width 116 height 10
type input "0987806786"
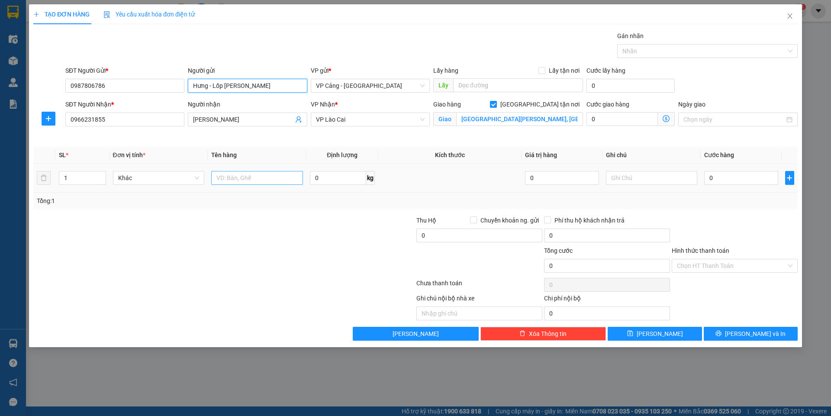
type input "Hưng - Lốp [PERSON_NAME]"
click at [241, 179] on input "text" at bounding box center [257, 178] width 92 height 14
type input "1 lốp"
click at [714, 176] on input "0" at bounding box center [741, 178] width 74 height 14
type input "1"
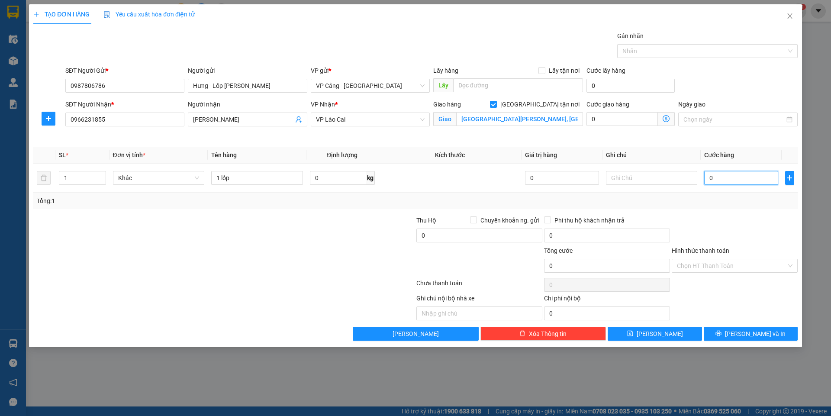
type input "1"
type input "1.000"
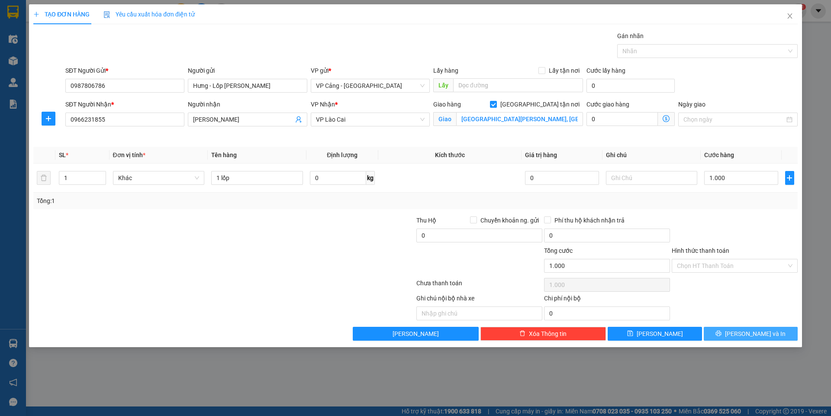
click at [766, 335] on span "[PERSON_NAME] và In" at bounding box center [755, 334] width 61 height 10
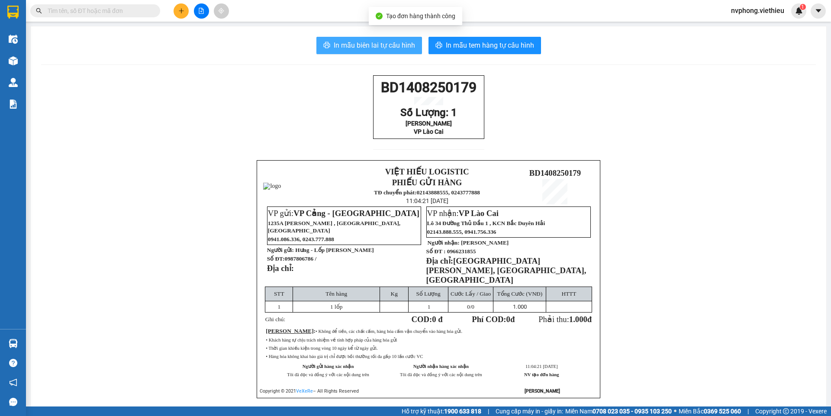
click at [393, 37] on button "In mẫu biên lai tự cấu hình" at bounding box center [369, 45] width 106 height 17
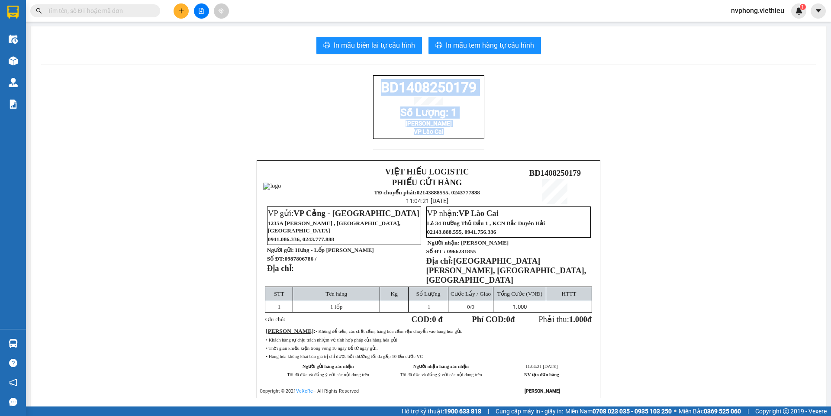
drag, startPoint x: 482, startPoint y: 142, endPoint x: 367, endPoint y: 76, distance: 132.9
click at [367, 76] on div "BD1408250179 Số Lượng: 1 Huy Hùng VP Lào Cai VIỆT HIẾU LOGISTIC PHIẾU GỬI HÀNG …" at bounding box center [428, 247] width 775 height 344
copy div "BD1408250179 Số Lượng: 1 Huy Hùng VP Lào Cai"
click at [182, 13] on icon "plus" at bounding box center [181, 11] width 6 height 6
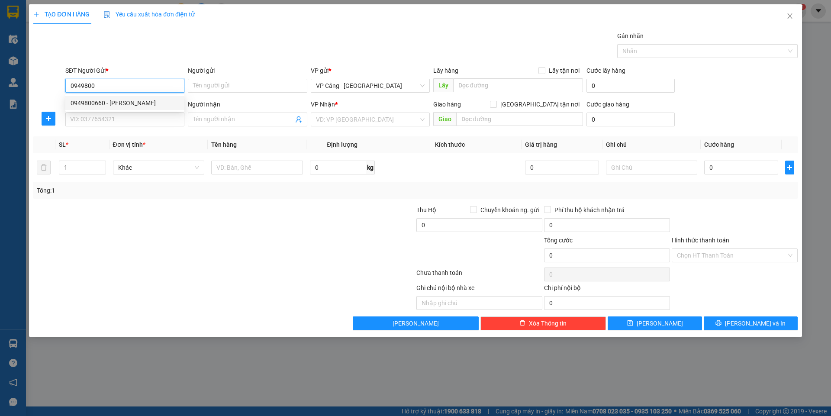
click at [125, 100] on div "0949800660 - [PERSON_NAME]" at bounding box center [125, 103] width 109 height 10
type input "0949800660"
type input "[PERSON_NAME]"
type input "0949800660"
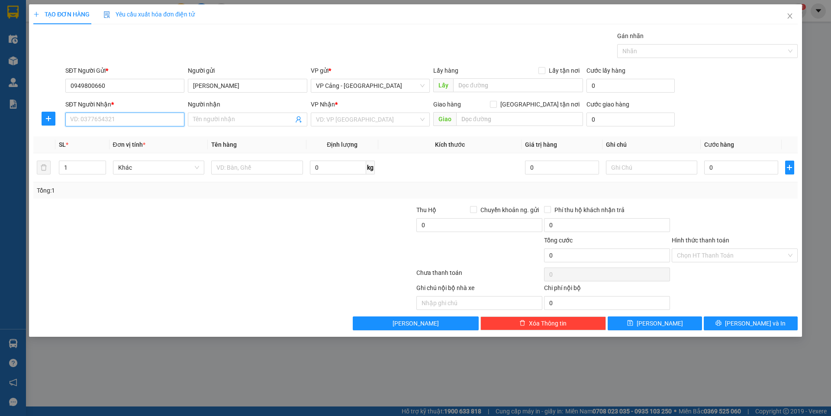
click at [116, 125] on input "SĐT Người Nhận *" at bounding box center [124, 120] width 119 height 14
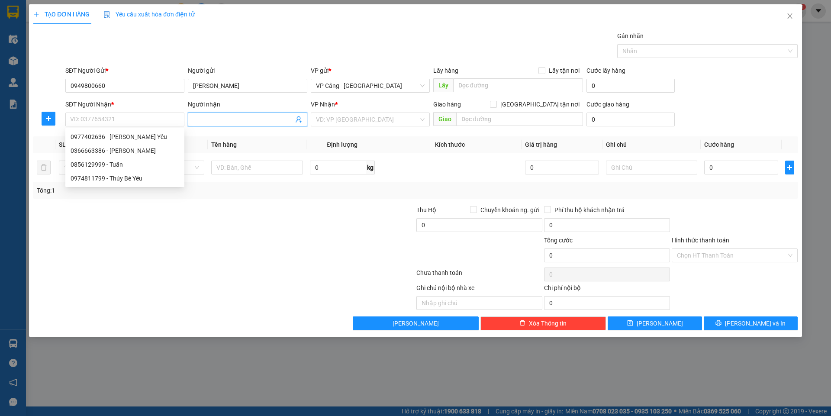
click at [197, 117] on input "Người nhận" at bounding box center [243, 120] width 100 height 10
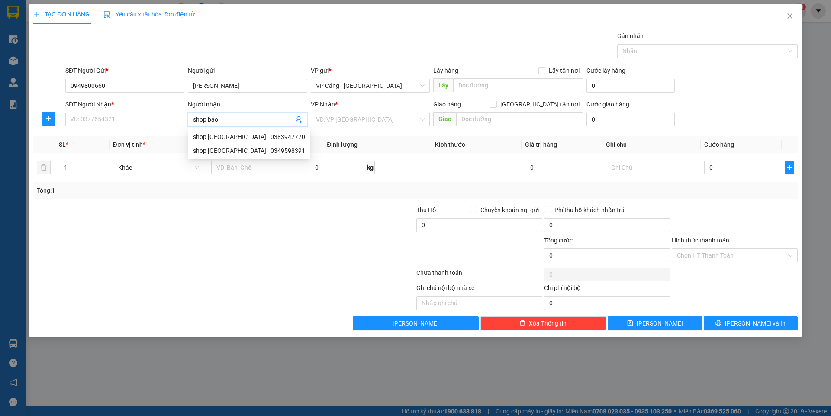
type input "shop bảo"
click at [260, 151] on div "shop [GEOGRAPHIC_DATA] - 0349598391" at bounding box center [249, 151] width 112 height 10
type input "0349598391"
type input "shop [GEOGRAPHIC_DATA]"
checkbox input "true"
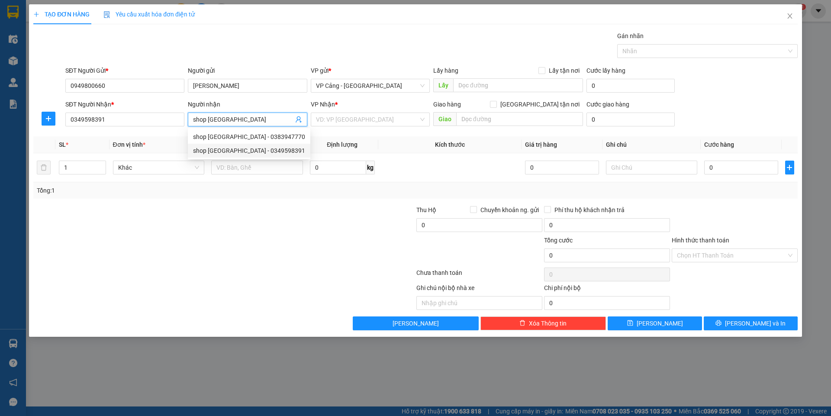
type input "10 chu văn an, lc"
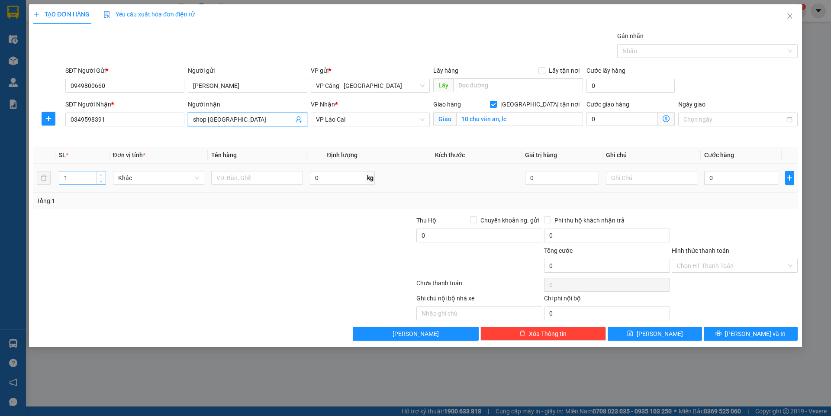
type input "shop [GEOGRAPHIC_DATA]"
click at [74, 182] on input "1" at bounding box center [82, 177] width 46 height 13
type input "3"
click at [244, 183] on input "text" at bounding box center [257, 178] width 92 height 14
type input "3 kiện"
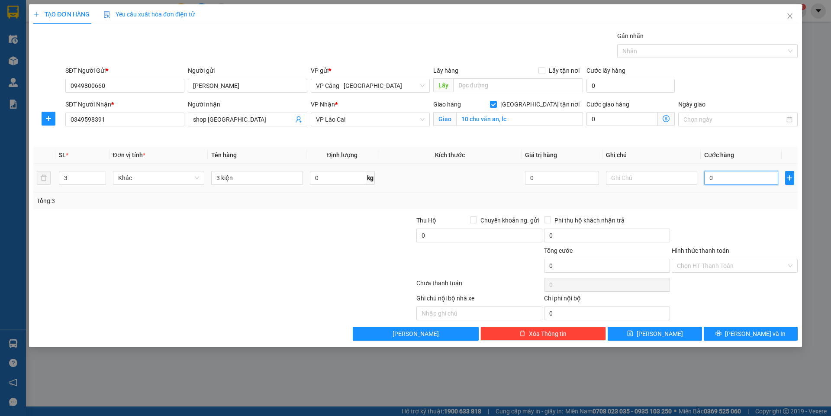
click at [714, 182] on input "0" at bounding box center [741, 178] width 74 height 14
type input "1"
type input "11"
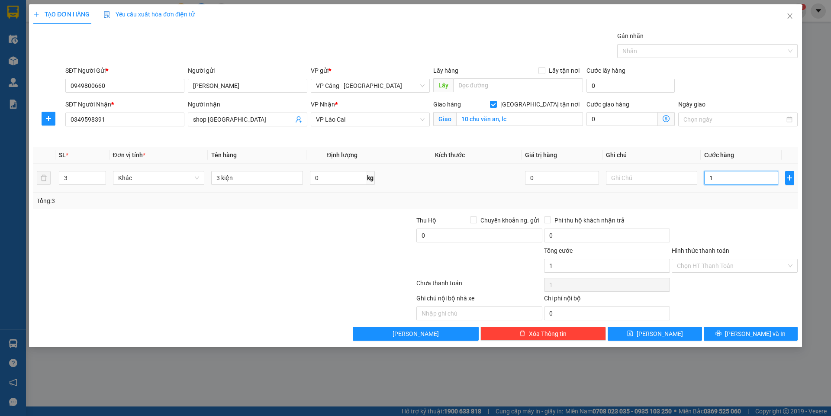
type input "11"
type input "110"
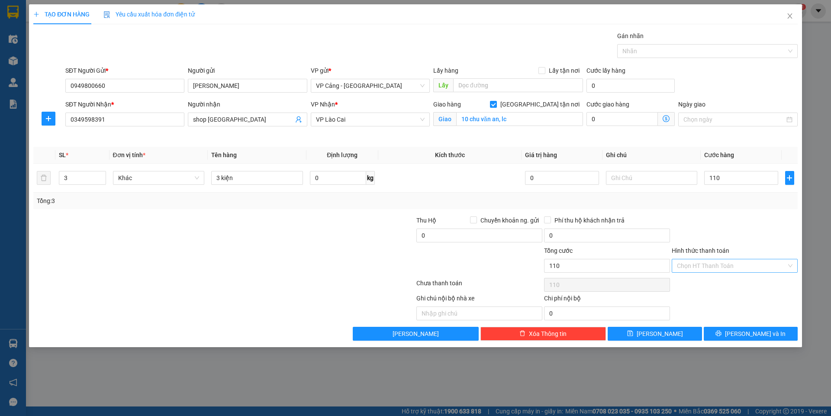
type input "110.000"
click at [692, 267] on input "Hình thức thanh toán" at bounding box center [731, 265] width 109 height 13
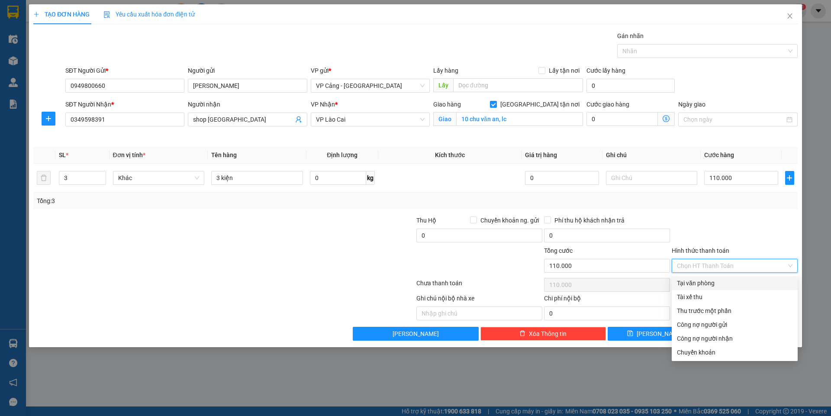
click at [702, 283] on div "Tại văn phòng" at bounding box center [735, 283] width 116 height 10
type input "0"
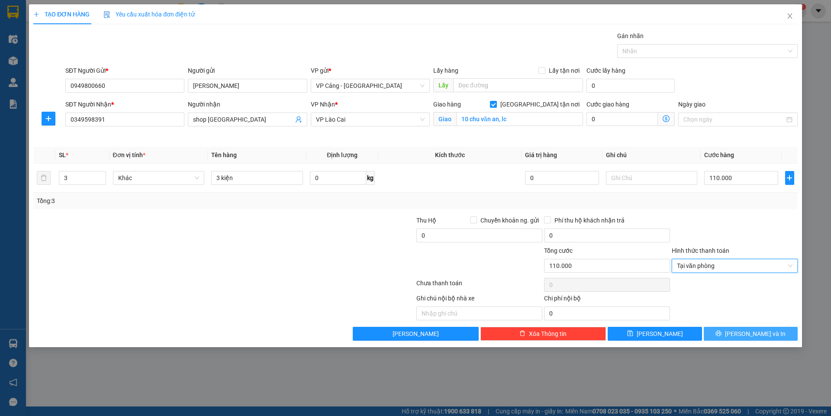
click at [734, 338] on button "[PERSON_NAME] và In" at bounding box center [751, 334] width 94 height 14
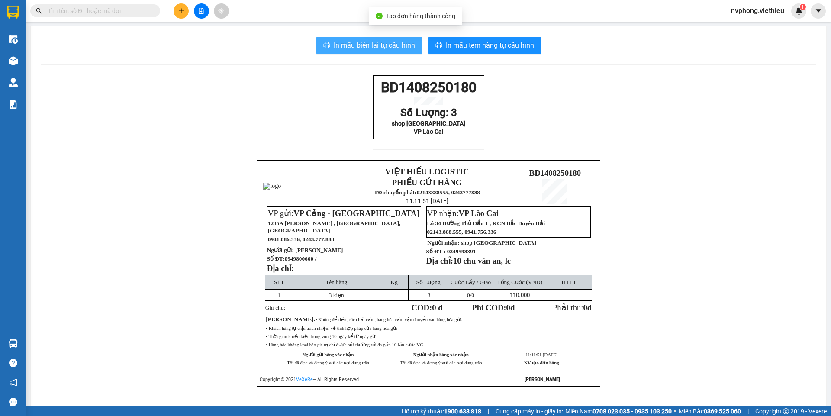
click at [341, 47] on span "In mẫu biên lai tự cấu hình" at bounding box center [374, 45] width 81 height 11
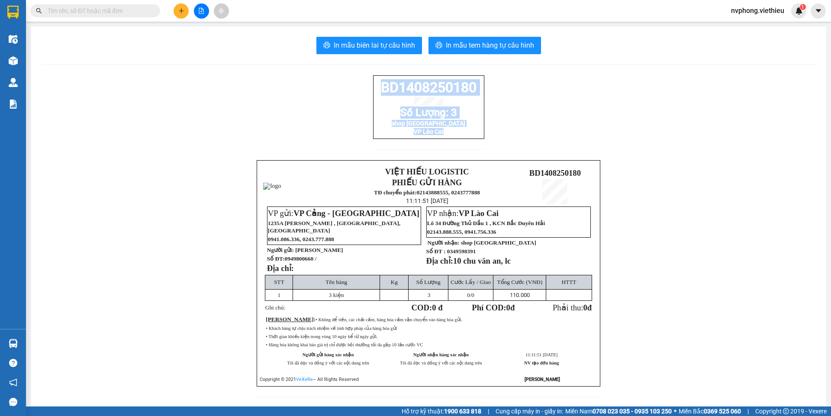
drag, startPoint x: 472, startPoint y: 143, endPoint x: 374, endPoint y: 92, distance: 110.7
click at [374, 92] on div "BD1408250180 Số Lượng: 3 shop bảo Bình VP [GEOGRAPHIC_DATA]" at bounding box center [428, 107] width 111 height 64
copy div "BD1408250180 Số Lượng: 3 shop bảo Bình VP [GEOGRAPHIC_DATA]"
